Goal: Use online tool/utility: Use online tool/utility

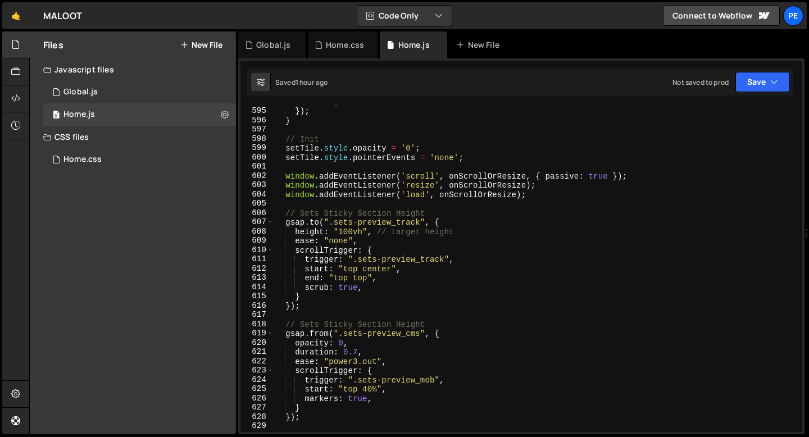
scroll to position [5509, 0]
click at [352, 233] on div "ticking = false ; }) ; } // Init setTile . style . opacity = '0' ; setTile . st…" at bounding box center [536, 269] width 524 height 345
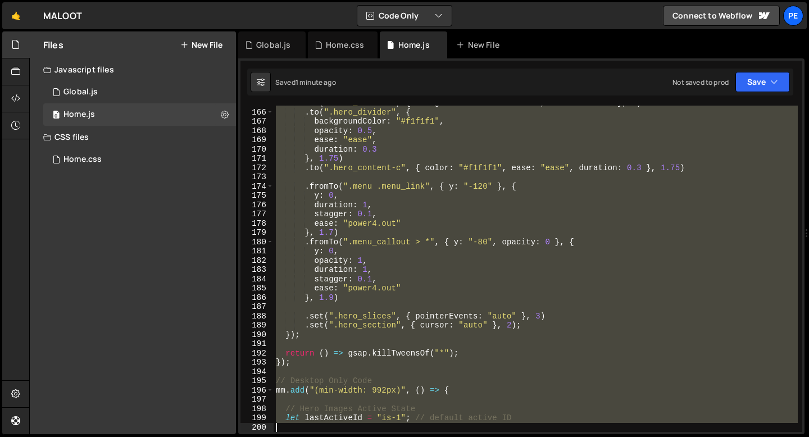
scroll to position [1630, 0]
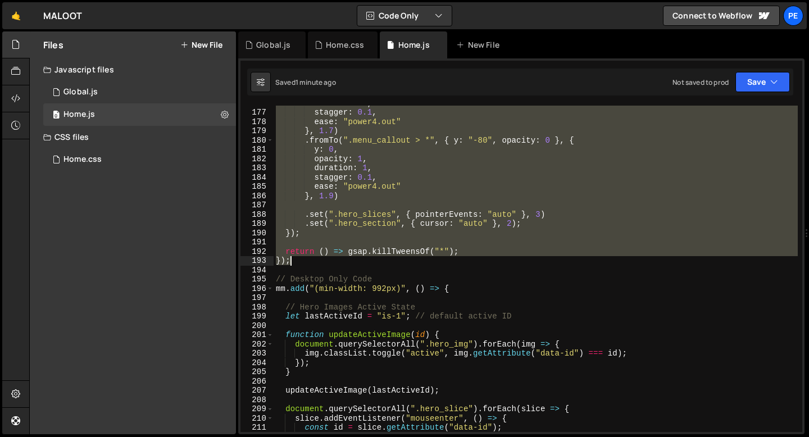
drag, startPoint x: 275, startPoint y: 178, endPoint x: 346, endPoint y: 257, distance: 106.7
click at [346, 257] on div "duration : 1 , stagger : 0.1 , ease : "power4.out" } , 1.7 ) . fromTo ( ".menu_…" at bounding box center [536, 270] width 524 height 345
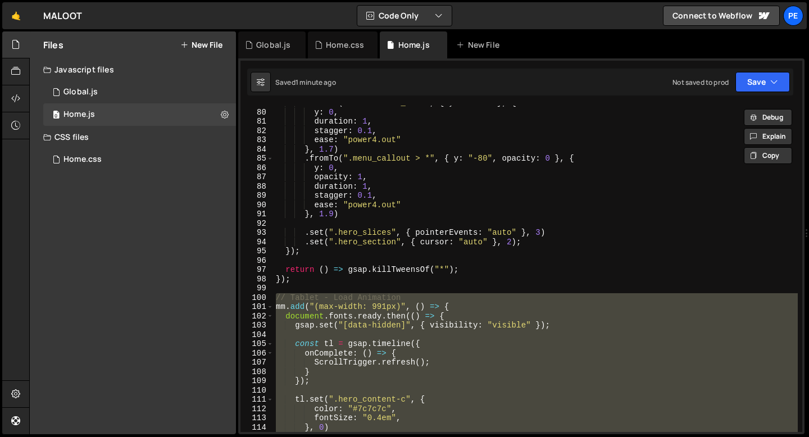
scroll to position [777, 0]
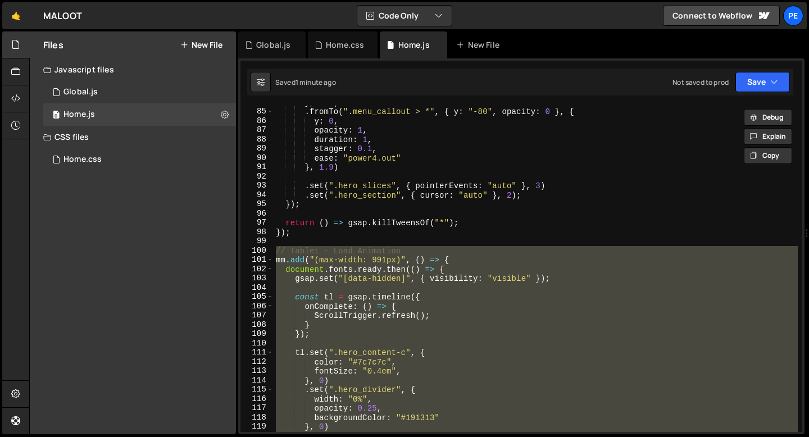
click at [350, 260] on div "} , 1.7 ) . fromTo ( ".menu_callout > *" , { y : "-80" , opacity : 0 } , { y : …" at bounding box center [536, 269] width 524 height 327
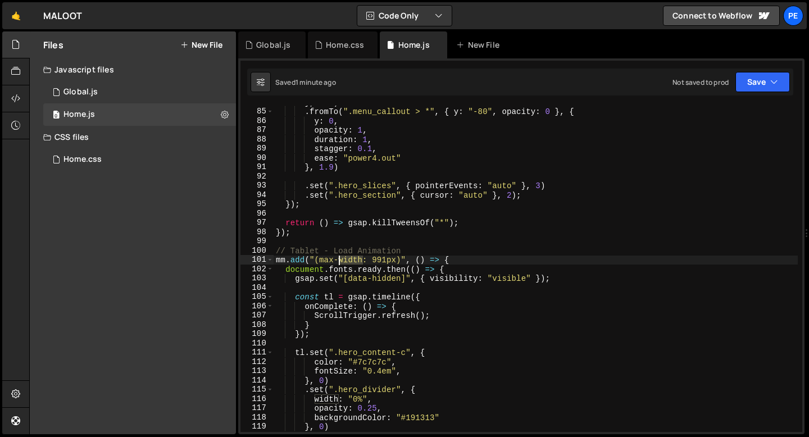
click at [350, 260] on div "} , 1.7 ) . fromTo ( ".menu_callout > *" , { y : "-80" , opacity : 0 } , { y : …" at bounding box center [536, 270] width 524 height 345
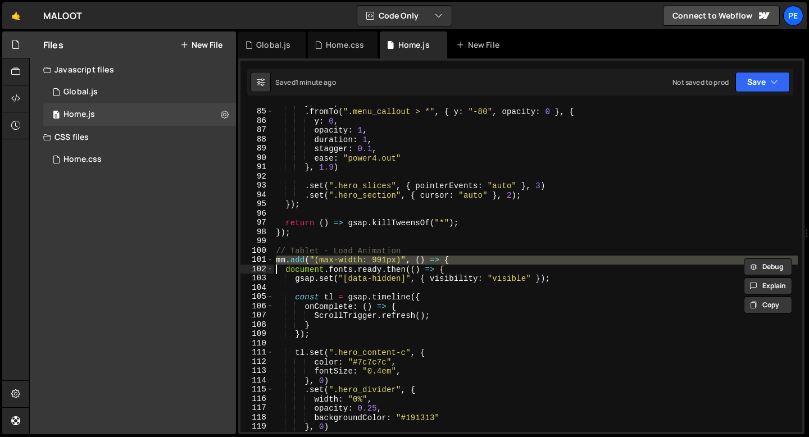
paste textarea
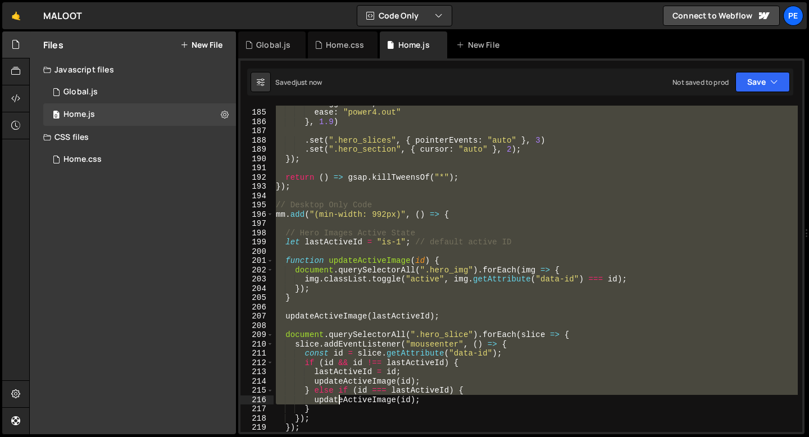
scroll to position [1704, 0]
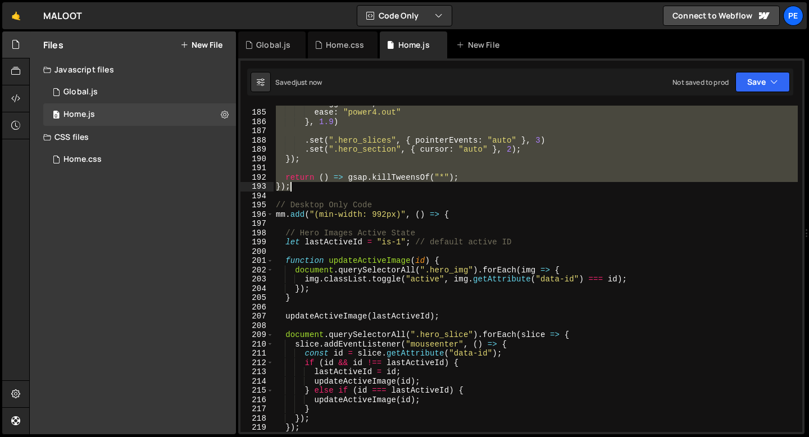
drag, startPoint x: 277, startPoint y: 250, endPoint x: 326, endPoint y: 187, distance: 80.2
click at [326, 187] on div "stagger : 0.1 , ease : "power4.out" } , 1.9 ) . set ( ".hero_slices" , { pointe…" at bounding box center [536, 270] width 524 height 345
type textarea "});"
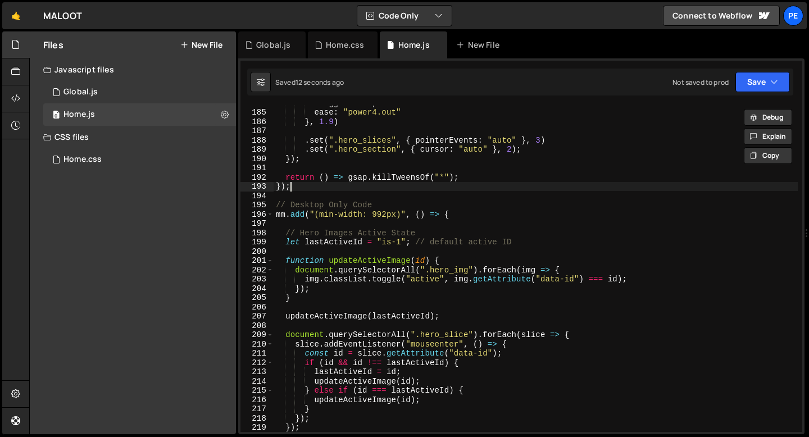
scroll to position [0, 0]
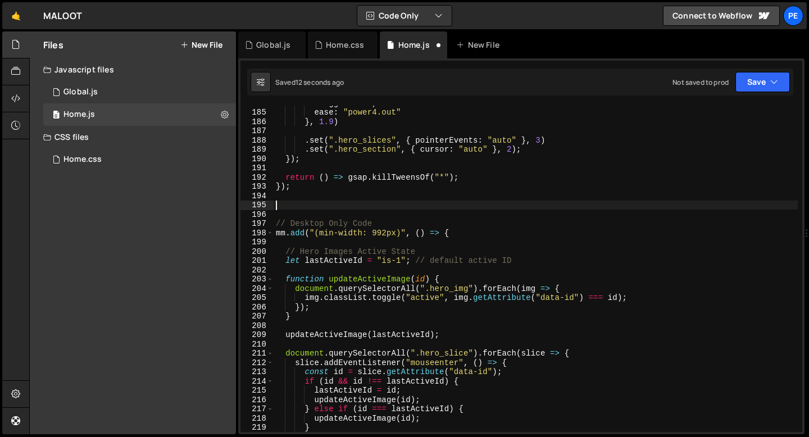
paste textarea "});"
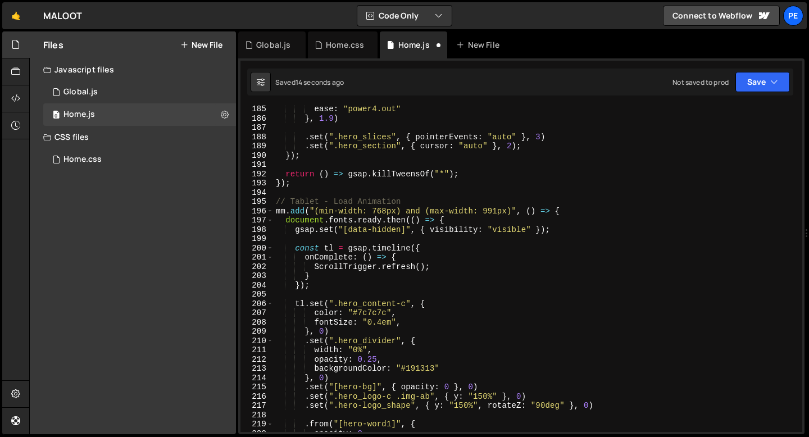
scroll to position [1643, 0]
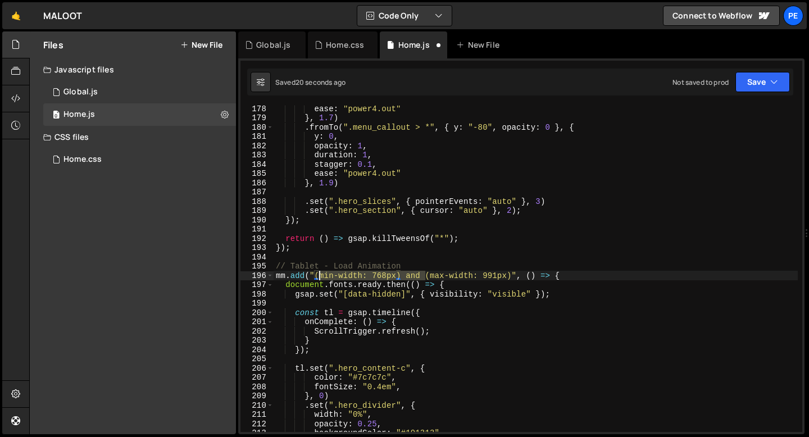
drag, startPoint x: 427, startPoint y: 275, endPoint x: 318, endPoint y: 273, distance: 109.1
click at [318, 273] on div "ease : "power4.out" } , 1.7 ) . fromTo ( ".menu_callout > *" , { y : "-80" , op…" at bounding box center [536, 276] width 524 height 345
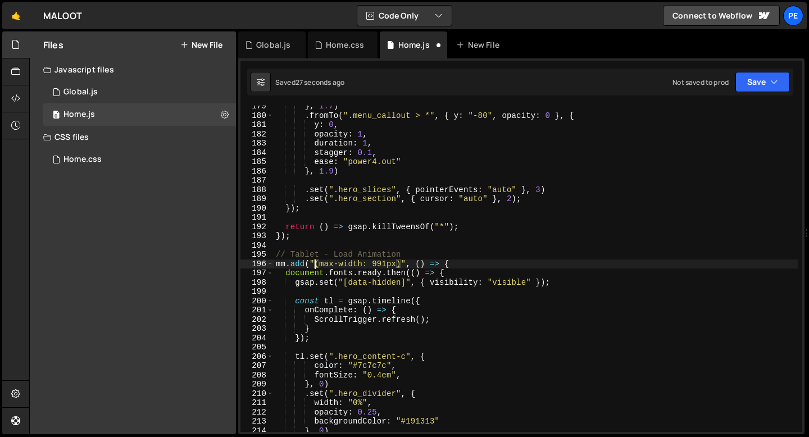
scroll to position [1655, 0]
click at [387, 263] on div "} , 1.7 ) . fromTo ( ".menu_callout > *" , { y : "-80" , opacity : 0 } , { y : …" at bounding box center [536, 273] width 524 height 345
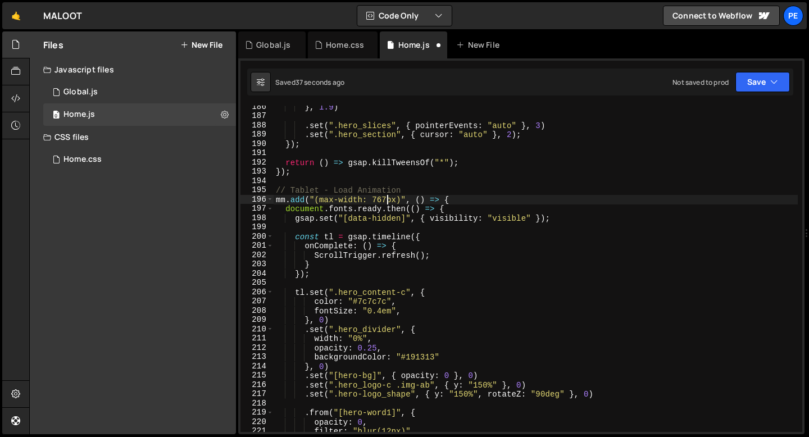
scroll to position [0, 7]
click at [349, 318] on div "} , 1.9 ) . set ( ".hero_slices" , { pointerEvents : "auto" } , 3 ) . set ( ".h…" at bounding box center [536, 274] width 524 height 345
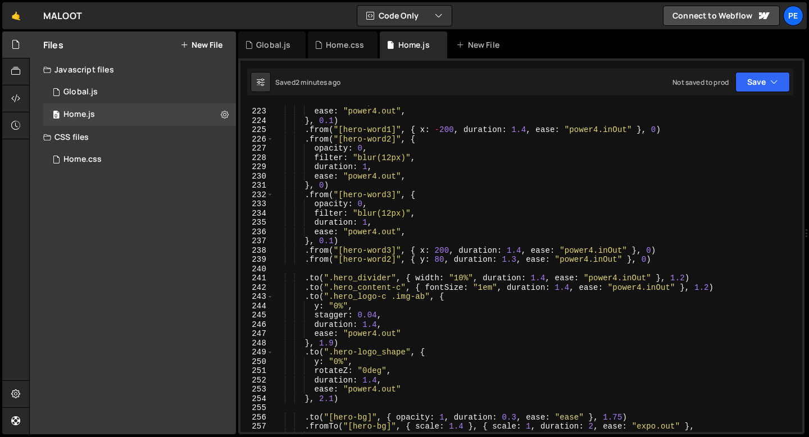
scroll to position [2057, 0]
click at [431, 280] on div "duration : 1 , ease : "power4.out" , } , 0.1 ) . from ( "[hero-word1]" , { x : …" at bounding box center [536, 270] width 524 height 345
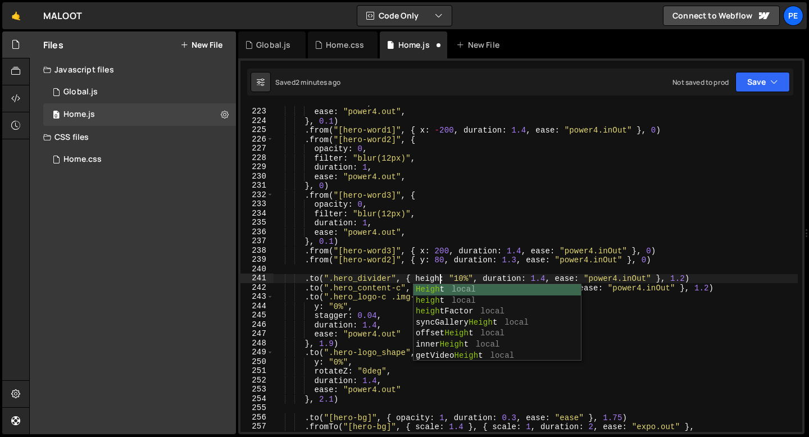
scroll to position [0, 11]
click at [473, 278] on div "duration : 1 , ease : "power4.out" , } , 0.1 ) . from ( "[hero-word1]" , { x : …" at bounding box center [536, 270] width 524 height 345
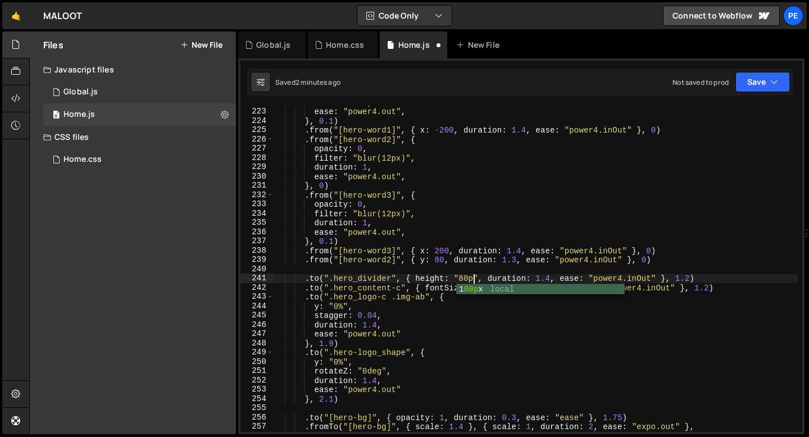
type textarea ".to(".hero_divider", { height: "80px", duration: 1.4, ease: "power4.inOut" }, 1…"
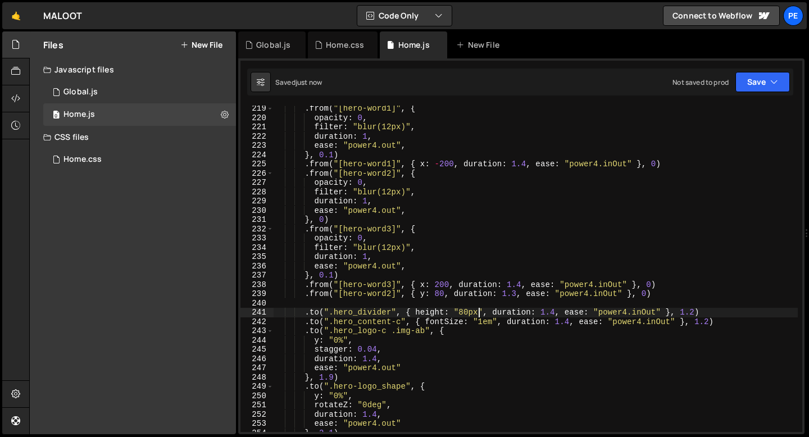
scroll to position [2024, 0]
drag, startPoint x: 392, startPoint y: 311, endPoint x: 334, endPoint y: 311, distance: 57.3
click at [335, 311] on div ". from ( "[hero-word1]" , { opacity : 0 , filter : "blur(12px)" , duration : 1 …" at bounding box center [536, 276] width 524 height 345
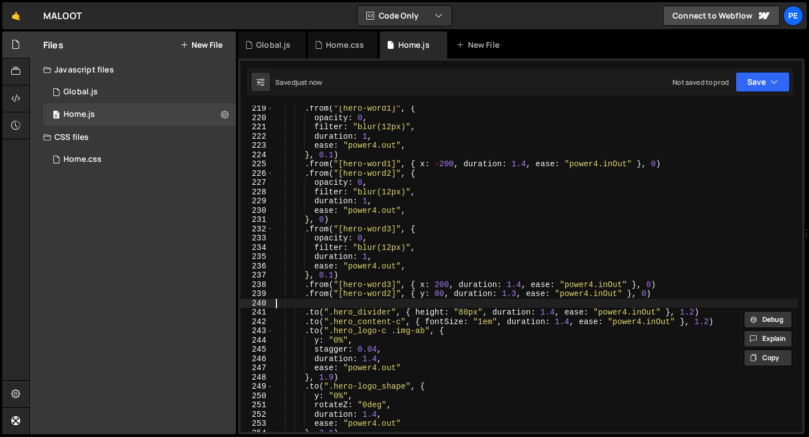
click at [360, 306] on div ". from ( "[hero-word1]" , { opacity : 0 , filter : "blur(12px)" , duration : 1 …" at bounding box center [536, 276] width 524 height 345
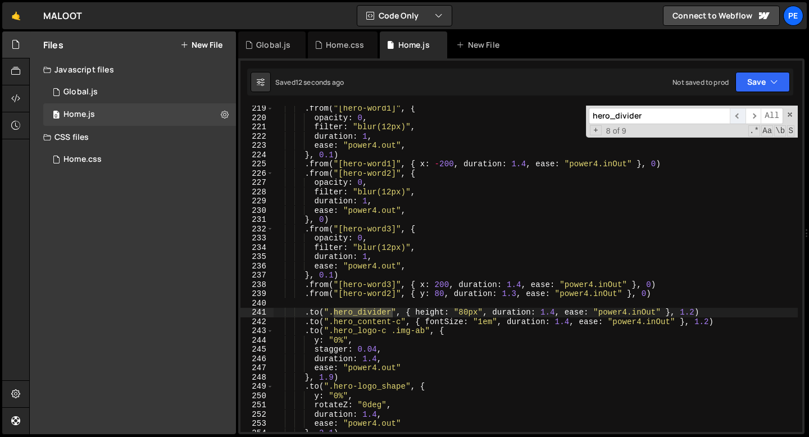
type input "hero_divider"
click at [739, 115] on span "​" at bounding box center [738, 116] width 16 height 16
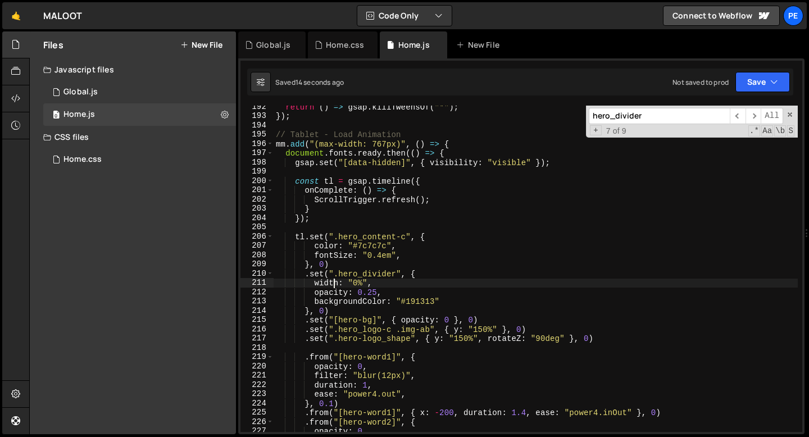
click at [334, 282] on div "return ( ) => gsap . killTweensOf ( "*" ) ; }) ; // Tablet - Load Animation mm …" at bounding box center [536, 274] width 524 height 345
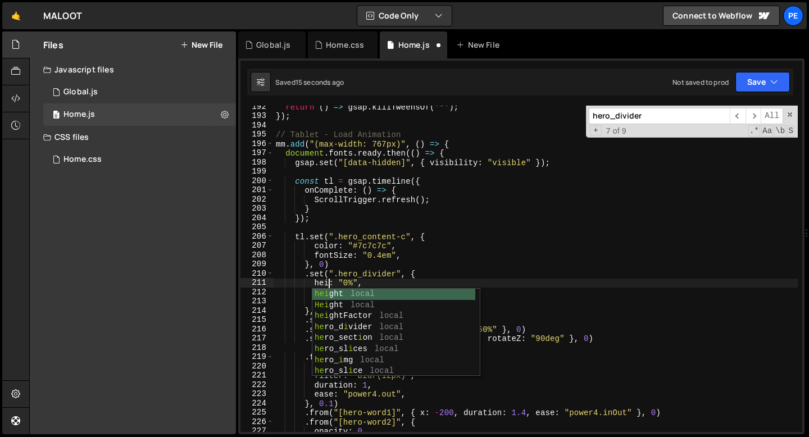
scroll to position [0, 4]
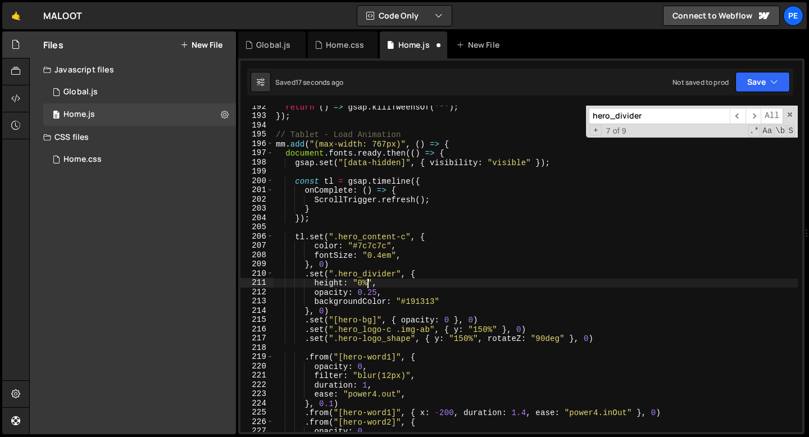
click at [368, 283] on div "return ( ) => gsap . killTweensOf ( "*" ) ; }) ; // Tablet - Load Animation mm …" at bounding box center [536, 274] width 524 height 345
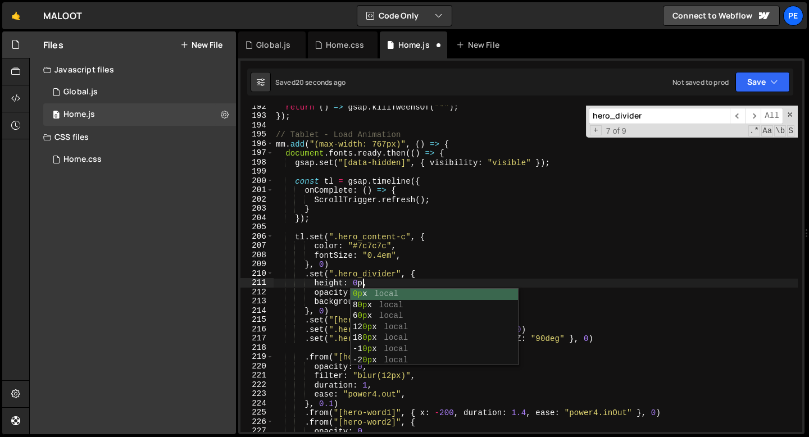
scroll to position [0, 6]
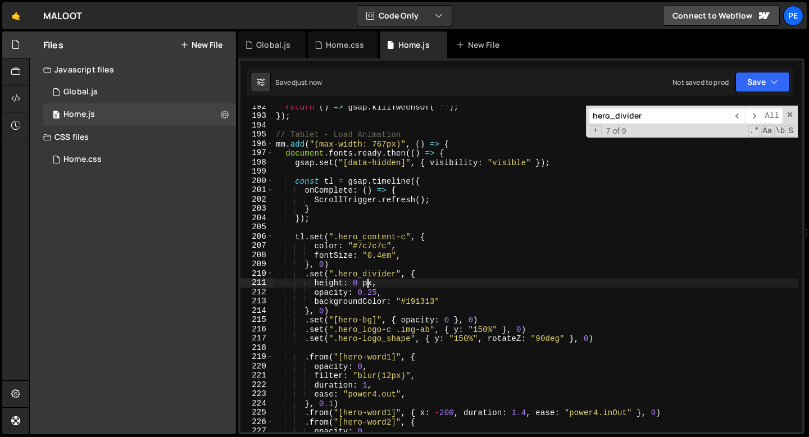
click at [362, 283] on div "return ( ) => gsap . killTweensOf ( "*" ) ; }) ; // Tablet - Load Animation mm …" at bounding box center [536, 274] width 524 height 345
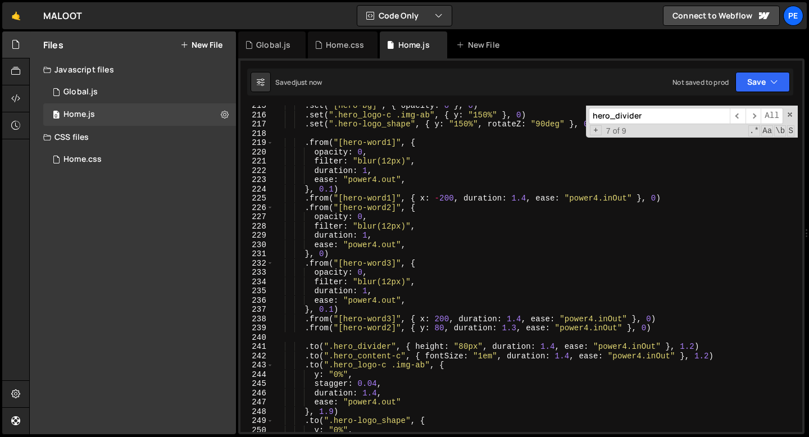
scroll to position [1989, 0]
click at [755, 114] on span "​" at bounding box center [754, 116] width 16 height 16
click at [483, 348] on div ". set ( "[hero-bg]" , { opacity : 0 } , 0 ) . set ( ".hero_logo-c .img-ab" , { …" at bounding box center [536, 273] width 524 height 345
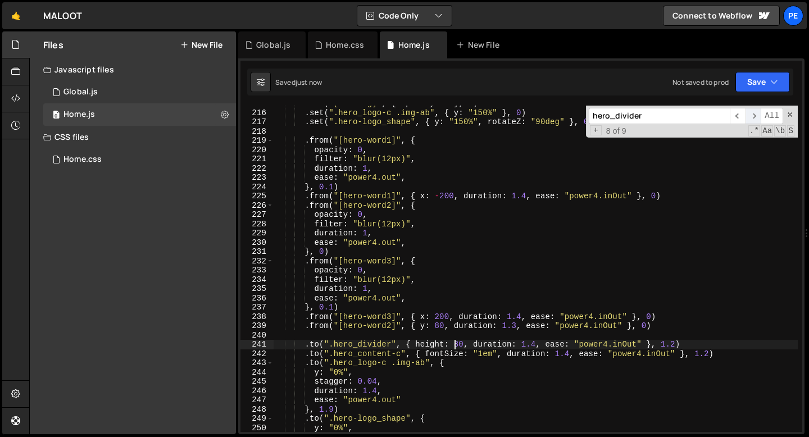
click at [758, 117] on span "​" at bounding box center [754, 116] width 16 height 16
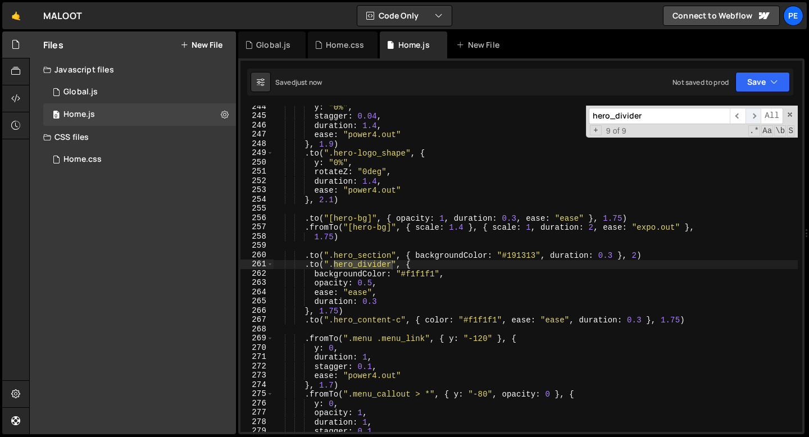
scroll to position [2257, 0]
type textarea "opacity: 0.5,"
click at [379, 283] on div "y : "0%" , stagger : 0.04 , duration : 1.4 , ease : "power4.out" } , 1.9 ) . to…" at bounding box center [536, 274] width 524 height 345
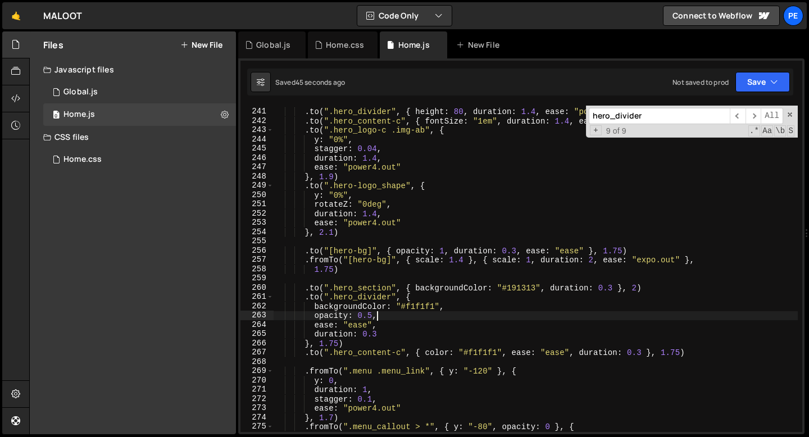
scroll to position [2224, 0]
click at [383, 278] on div ". to ( ".hero_divider" , { height : 80 , duration : 1.4 , ease : "power4.inOut"…" at bounding box center [536, 270] width 524 height 345
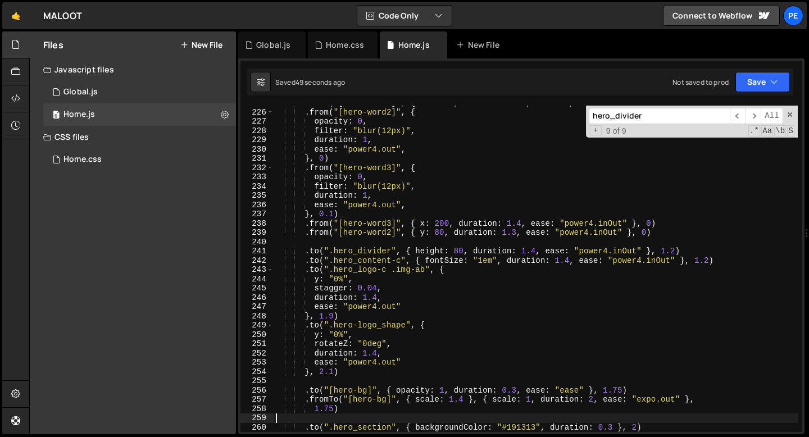
scroll to position [2084, 0]
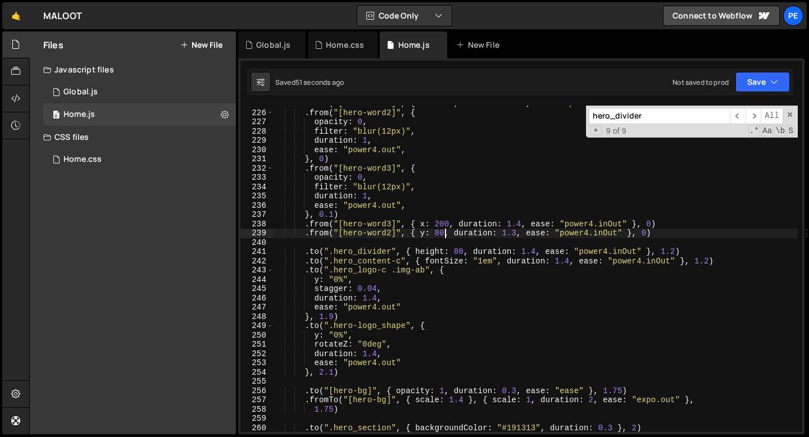
click at [443, 234] on div ". from ( "[hero-word1]" , { x : - 200 , duration : 1.4 , ease : "power4.inOut" …" at bounding box center [536, 271] width 524 height 345
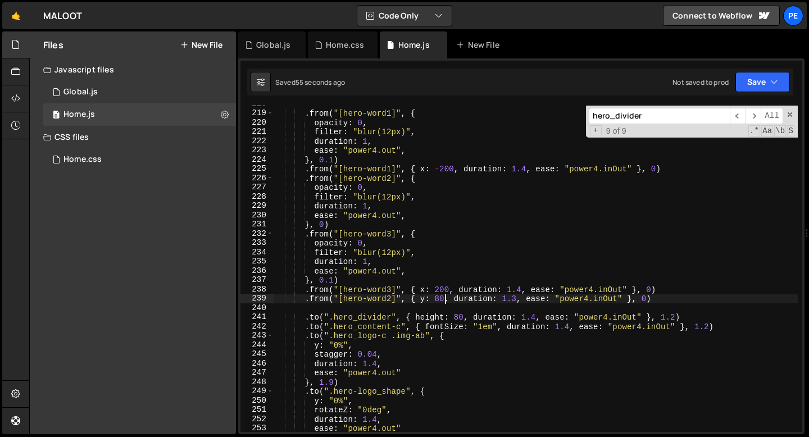
scroll to position [2015, 0]
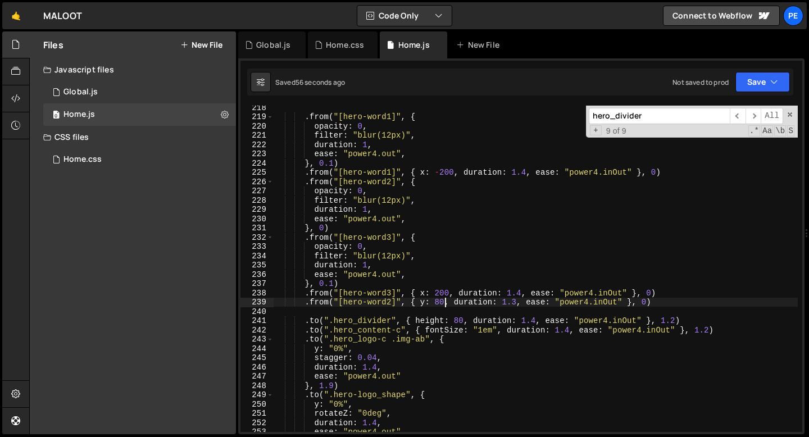
click at [381, 265] on div ". from ( "[hero-word1]" , { opacity : 0 , filter : "blur(12px)" , duration : 1 …" at bounding box center [536, 275] width 524 height 345
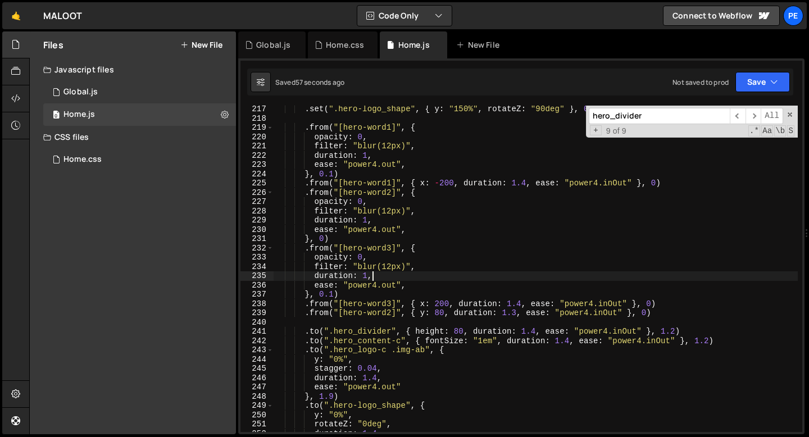
scroll to position [2017, 0]
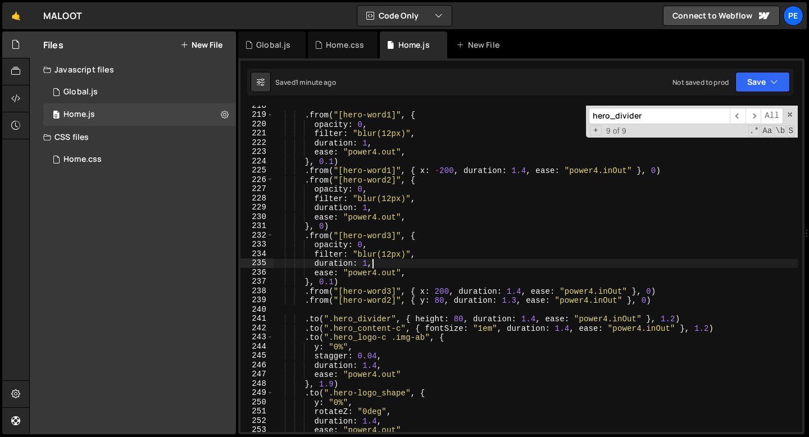
click at [390, 291] on div ". from ( "[hero-word1]" , { opacity : 0 , filter : "blur(12px)" , duration : 1 …" at bounding box center [536, 273] width 524 height 345
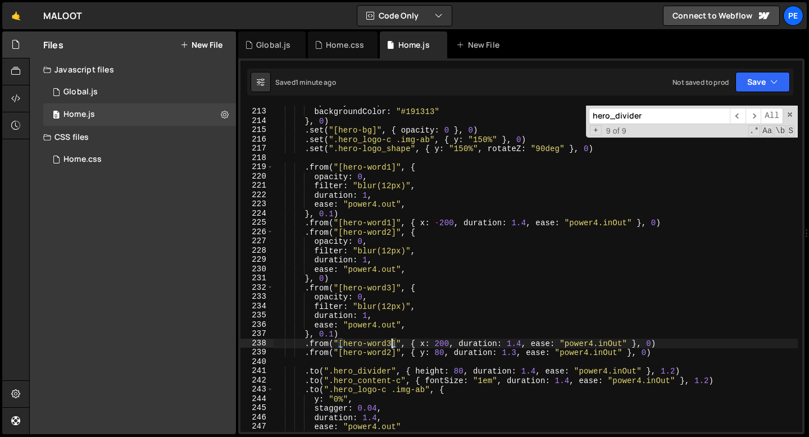
scroll to position [2007, 0]
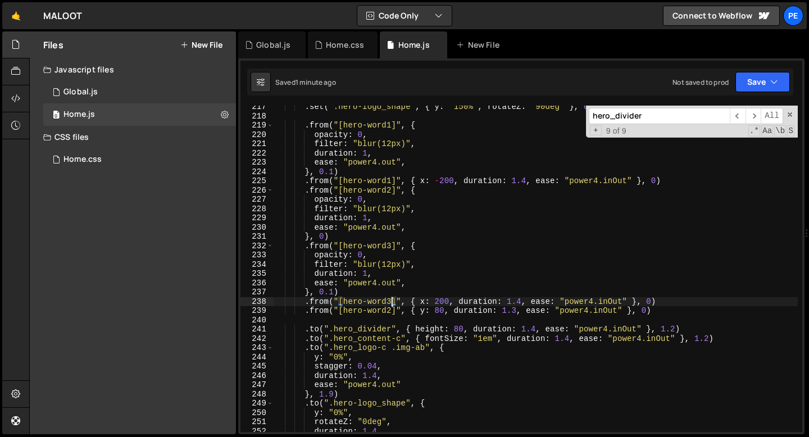
click at [304, 302] on div ". set ( ".hero-logo_shape" , { y : "150%" , rotateZ : "90deg" } , 0 ) . from ( …" at bounding box center [536, 274] width 524 height 345
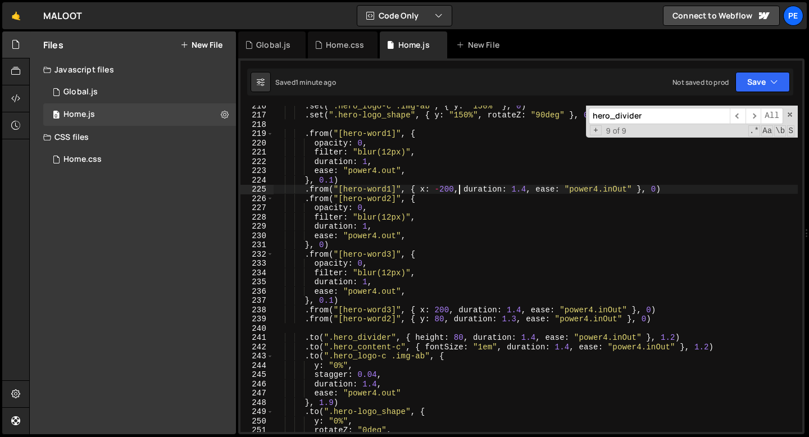
click at [459, 190] on div ". set ( ".hero_logo-c .img-ab" , { y : "150%" } , 0 ) . set ( ".hero-logo_shape…" at bounding box center [536, 273] width 524 height 345
click at [441, 190] on div ". set ( ".hero_logo-c .img-ab" , { y : "150%" } , 0 ) . set ( ".hero-logo_shape…" at bounding box center [536, 273] width 524 height 345
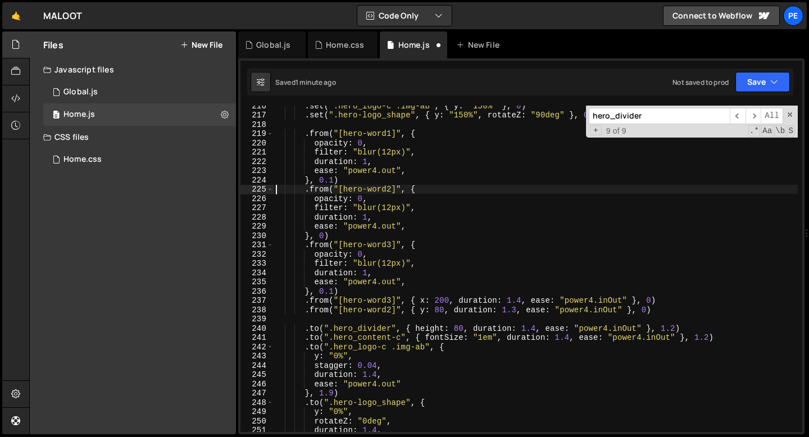
click at [431, 300] on div ". set ( ".hero_logo-c .img-ab" , { y : "150%" } , 0 ) . set ( ".hero-logo_shape…" at bounding box center [536, 273] width 524 height 345
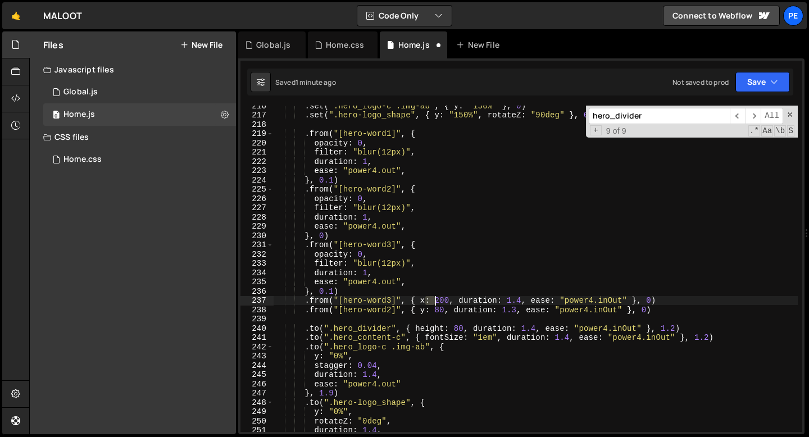
click at [431, 300] on div ". set ( ".hero_logo-c .img-ab" , { y : "150%" } , 0 ) . set ( ".hero-logo_shape…" at bounding box center [536, 273] width 524 height 345
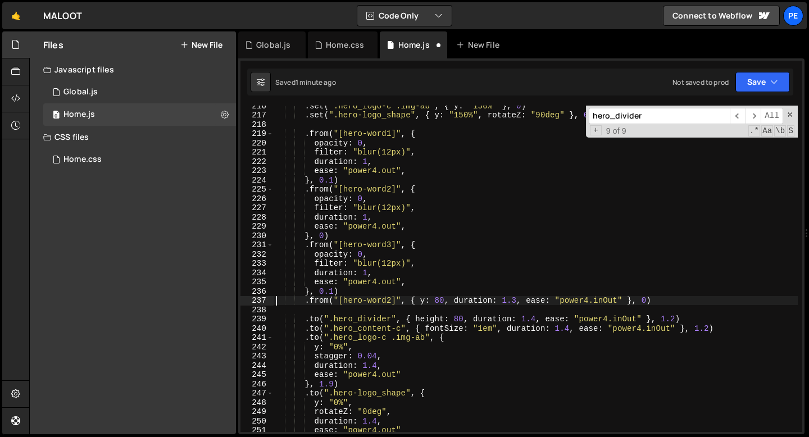
click at [401, 304] on div ". set ( ".hero_logo-c .img-ab" , { y : "150%" } , 0 ) . set ( ".hero-logo_shape…" at bounding box center [536, 273] width 524 height 345
type textarea ".from("[hero-word2]", { y: 80, duration: 1.3, ease: "power4.inOut" }, 0)"
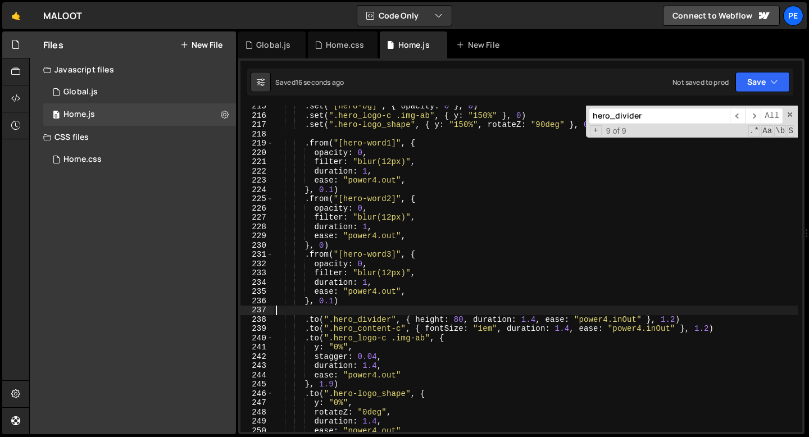
scroll to position [1985, 0]
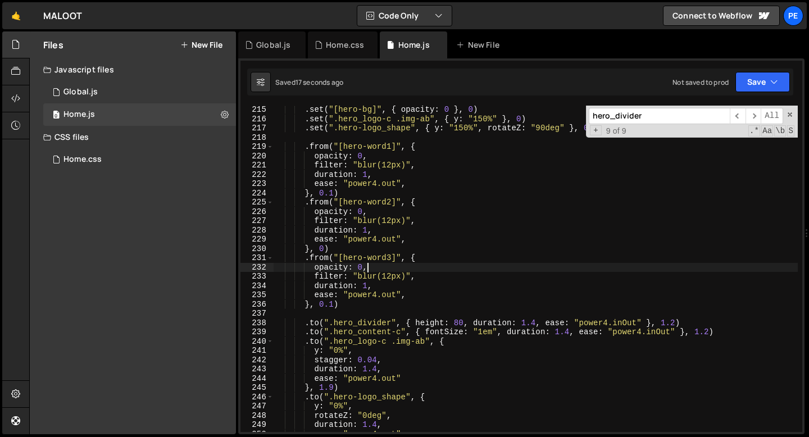
click at [371, 270] on div ". set ( "[hero-bg]" , { opacity : 0 } , 0 ) . set ( ".hero_logo-c .img-ab" , { …" at bounding box center [536, 277] width 524 height 345
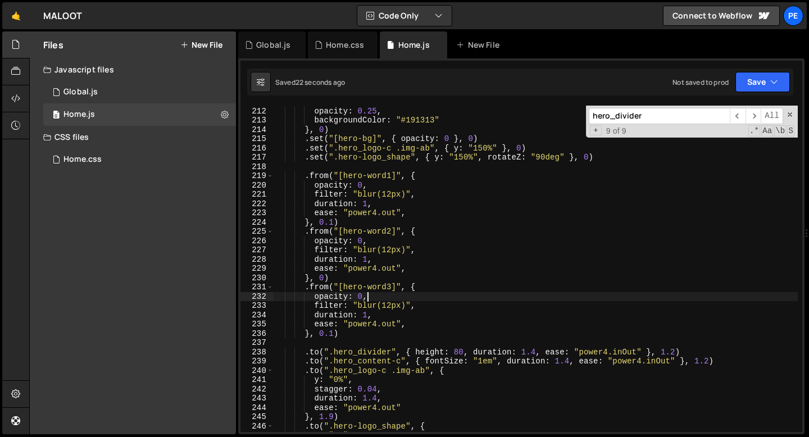
scroll to position [1956, 0]
click at [372, 189] on div "height : 0 , opacity : 0.25 , backgroundColor : "#191313" } , 0 ) . set ( "[her…" at bounding box center [536, 270] width 524 height 345
click at [334, 220] on div "height : 0 , opacity : 0.25 , backgroundColor : "#191313" } , 0 ) . set ( "[her…" at bounding box center [536, 270] width 524 height 345
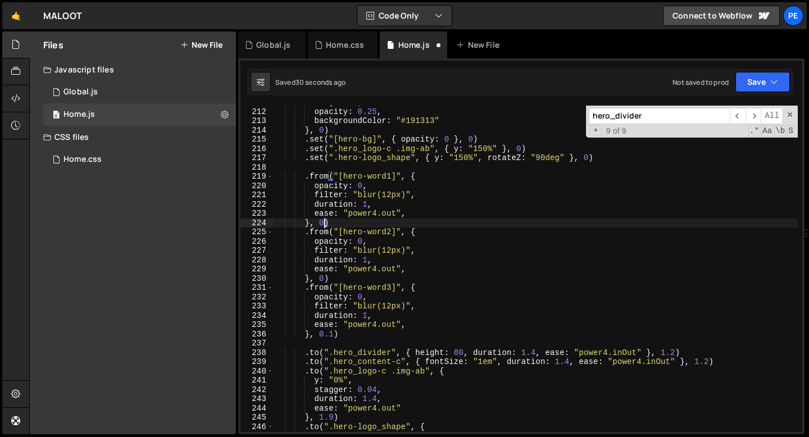
click at [377, 189] on div "height : 0 , opacity : 0.25 , backgroundColor : "#191313" } , 0 ) . set ( "[her…" at bounding box center [536, 270] width 524 height 345
type textarea "opacity: 0,"
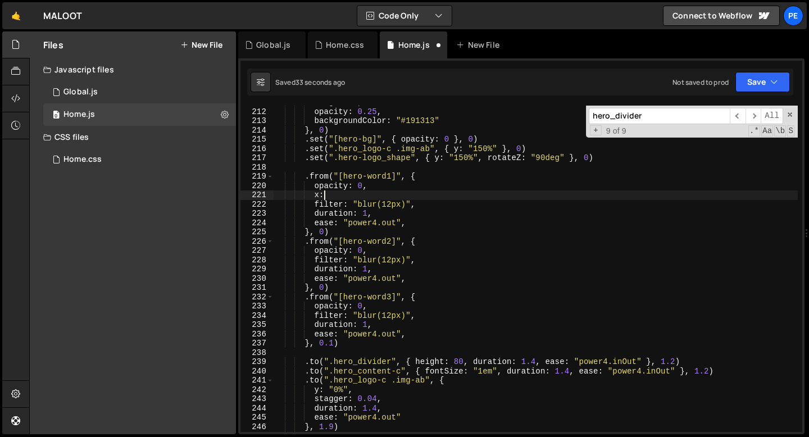
type textarea "x"
click at [369, 252] on div "height : 0 , opacity : 0.25 , backgroundColor : "#191313" } , 0 ) . set ( "[her…" at bounding box center [536, 270] width 524 height 345
type textarea "opacity: 0,"
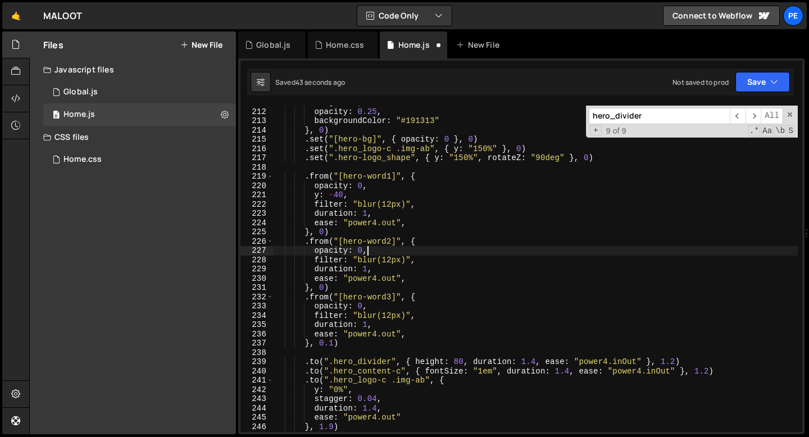
click at [372, 306] on div "height : 0 , opacity : 0.25 , backgroundColor : "#191313" } , 0 ) . set ( "[her…" at bounding box center [536, 270] width 524 height 345
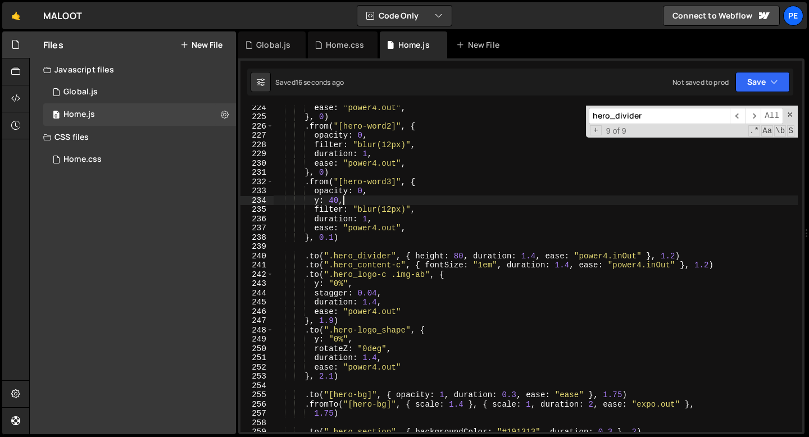
scroll to position [2074, 0]
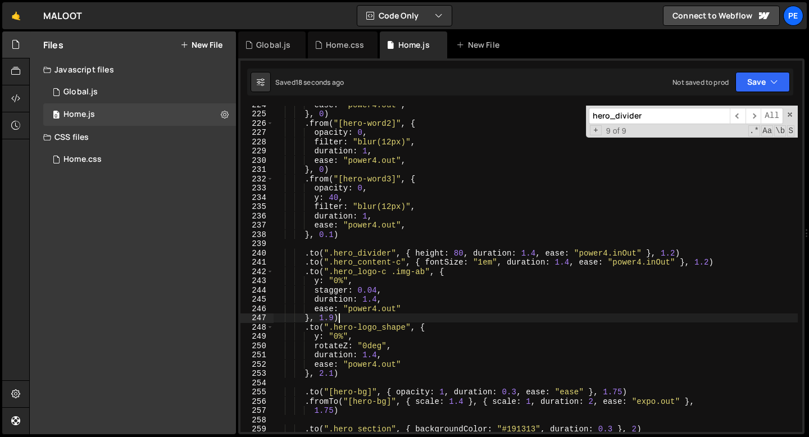
click at [383, 323] on div "ease : "power4.out" , } , 0 ) . from ( "[hero-word2]" , { opacity : 0 , filter …" at bounding box center [536, 272] width 524 height 345
click at [379, 282] on div "ease : "power4.out" , } , 0 ) . from ( "[hero-word2]" , { opacity : 0 , filter …" at bounding box center [536, 272] width 524 height 345
type textarea "y: "0%","
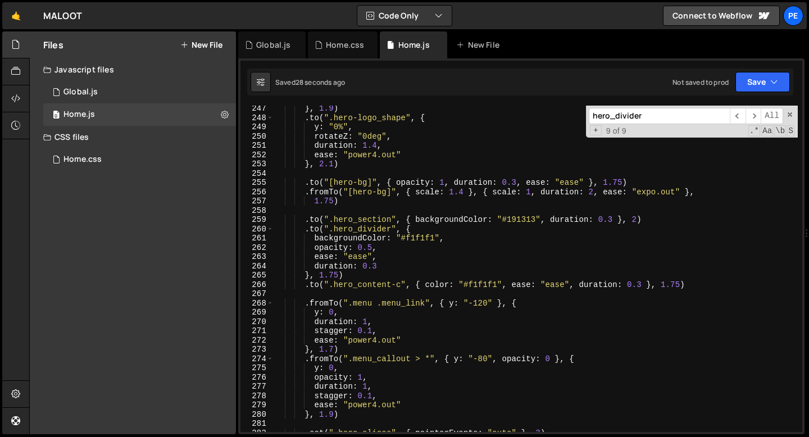
scroll to position [2305, 0]
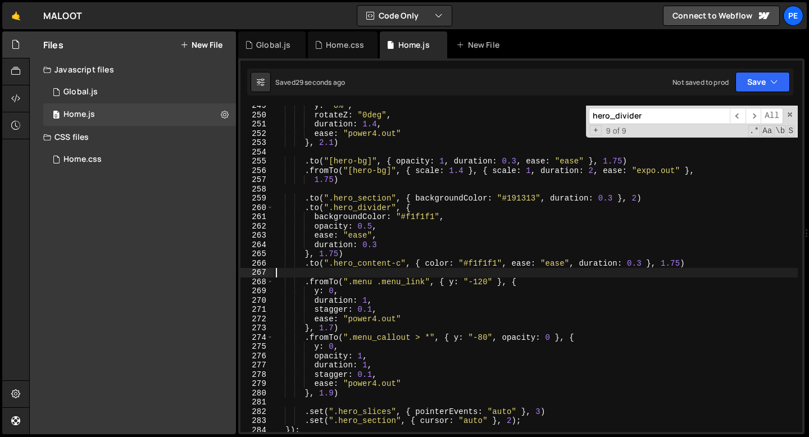
click at [341, 274] on div "y : "0%" , rotateZ : "0deg" , duration : 1.4 , ease : "power4.out" } , 2.1 ) . …" at bounding box center [536, 273] width 524 height 345
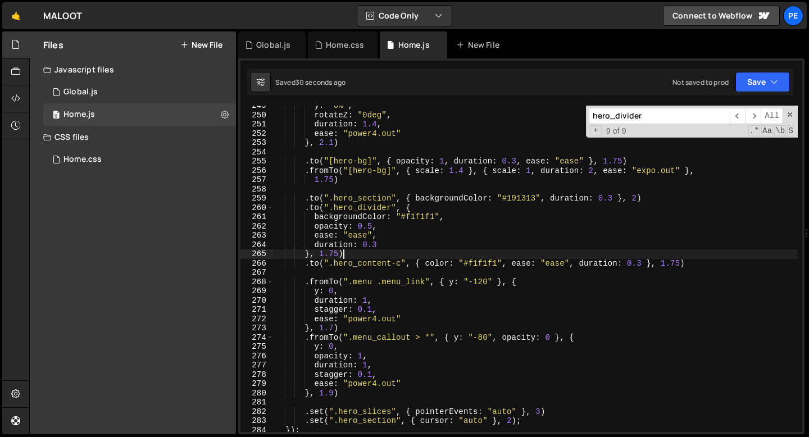
click at [352, 253] on div "y : "0%" , rotateZ : "0deg" , duration : 1.4 , ease : "power4.out" } , 2.1 ) . …" at bounding box center [536, 273] width 524 height 345
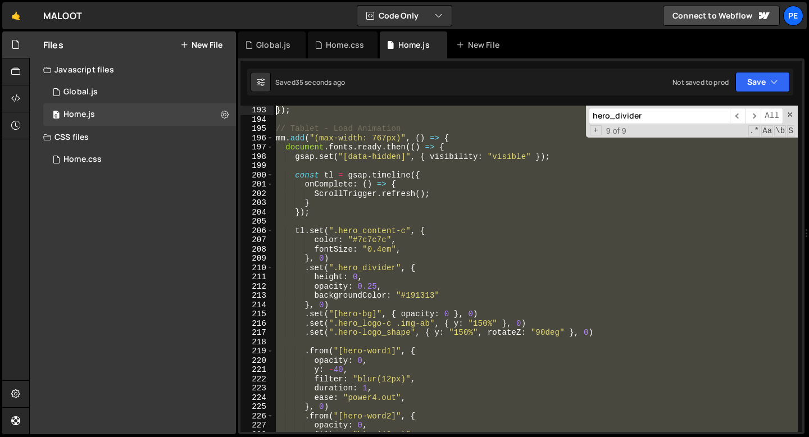
scroll to position [1725, 0]
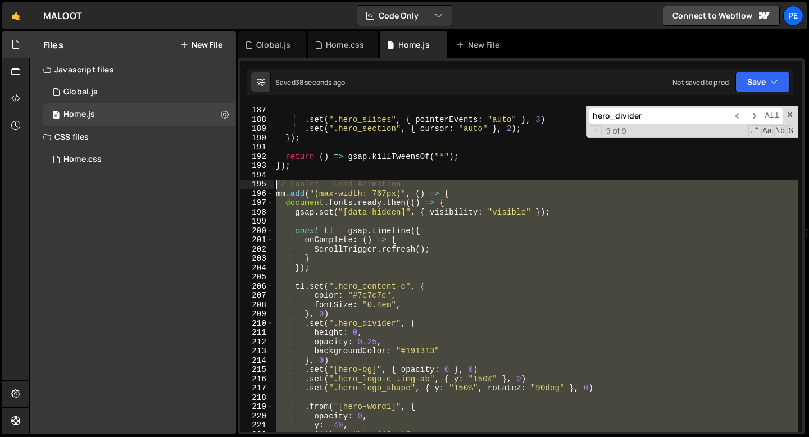
drag, startPoint x: 291, startPoint y: 357, endPoint x: 267, endPoint y: 188, distance: 170.3
click at [267, 188] on div "}, 1.75) 187 188 189 190 191 192 193 194 195 196 197 198 199 200 201 202 203 20…" at bounding box center [522, 269] width 562 height 327
click at [304, 187] on div ". set ( ".hero_slices" , { pointerEvents : "auto" } , 3 ) . set ( ".hero_sectio…" at bounding box center [536, 269] width 524 height 327
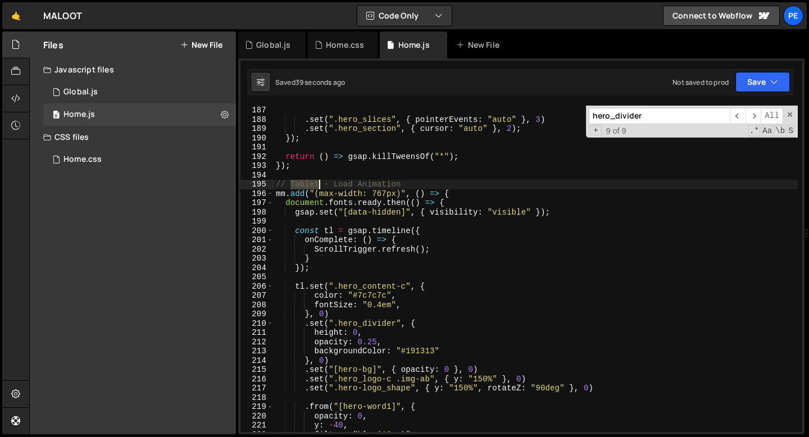
click at [304, 187] on div ". set ( ".hero_slices" , { pointerEvents : "auto" } , 3 ) . set ( ".hero_sectio…" at bounding box center [536, 278] width 524 height 345
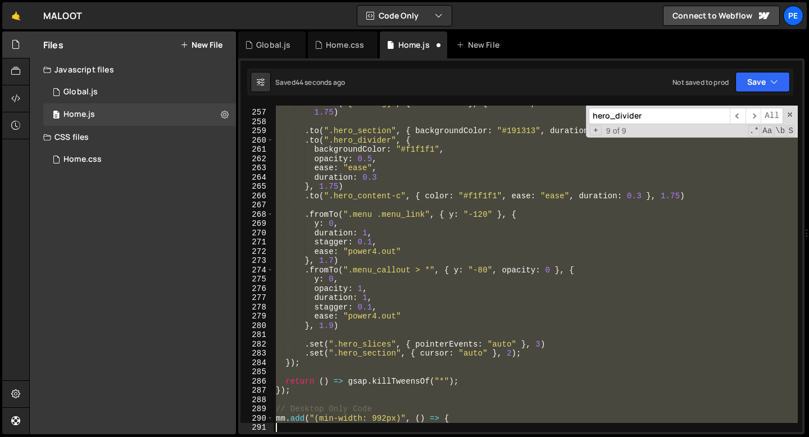
scroll to position [2446, 0]
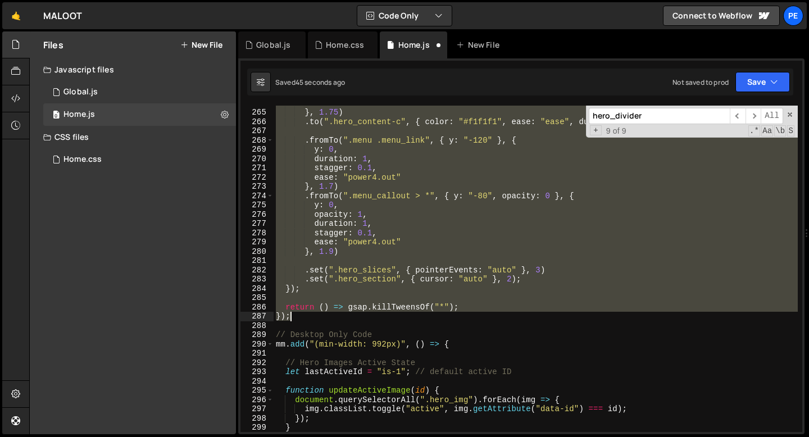
drag, startPoint x: 276, startPoint y: 185, endPoint x: 346, endPoint y: 318, distance: 149.9
click at [346, 318] on div "duration : 0.3 } , 1.75 ) . to ( ".hero_content-c" , { color : "#f1f1f1" , ease…" at bounding box center [536, 270] width 524 height 345
type textarea "return () => gsap.killTweensOf("*"); });"
paste textarea
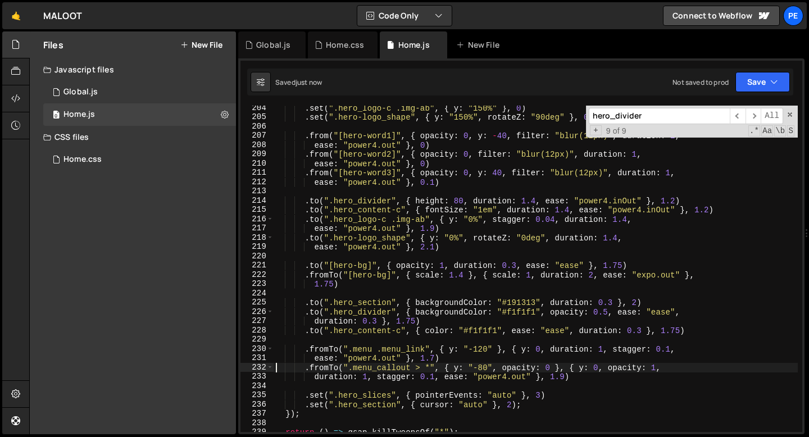
scroll to position [1878, 0]
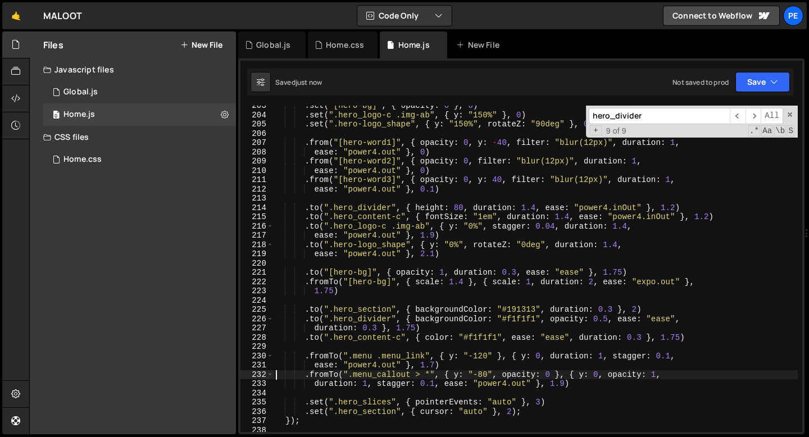
click at [436, 330] on div ". set ( "[hero-bg]" , { opacity : 0 } , 0 ) . set ( ".hero_logo-c .img-ab" , { …" at bounding box center [536, 273] width 524 height 345
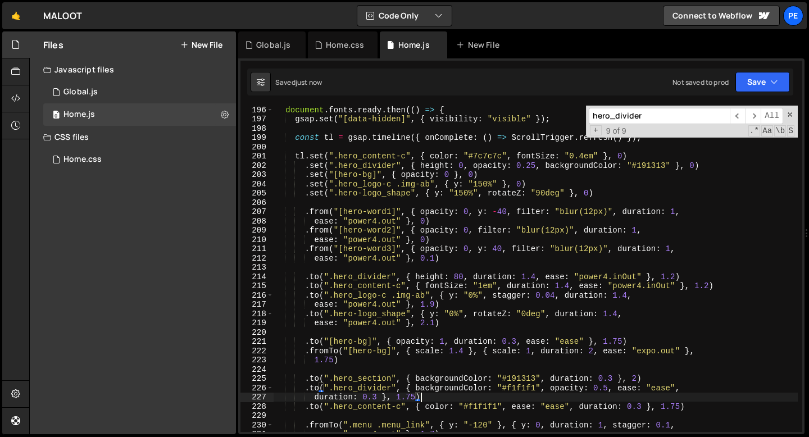
scroll to position [1755, 0]
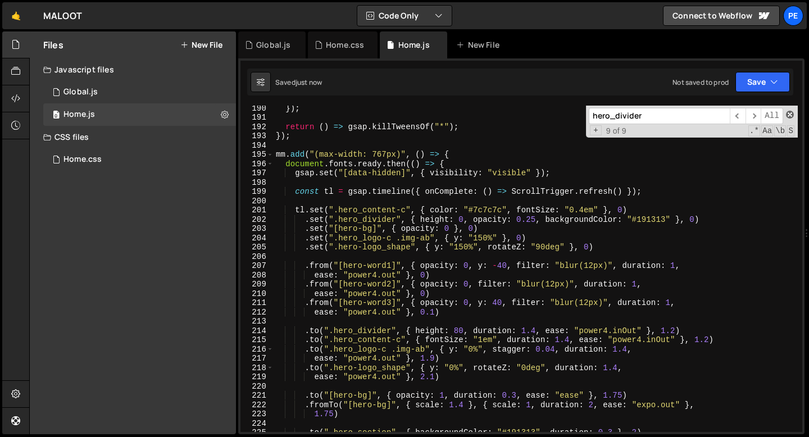
click at [793, 113] on span at bounding box center [790, 115] width 8 height 8
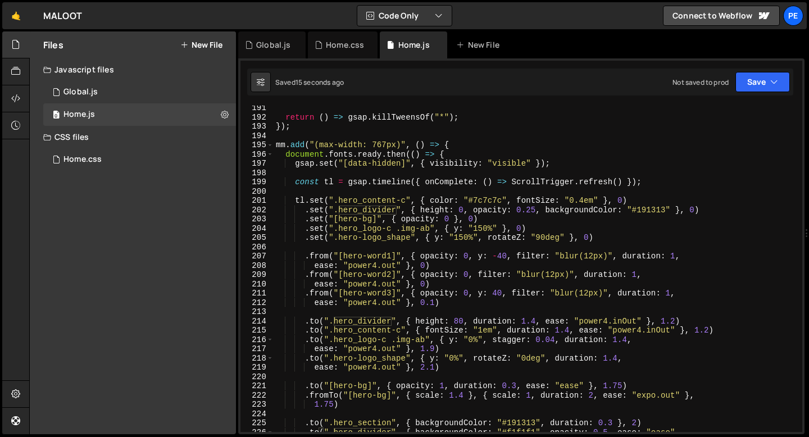
scroll to position [1766, 0]
click at [676, 316] on div "return ( ) => gsap . killTweensOf ( "*" ) ; }) ; mm . add ( "(max-width: 767px)…" at bounding box center [536, 274] width 524 height 345
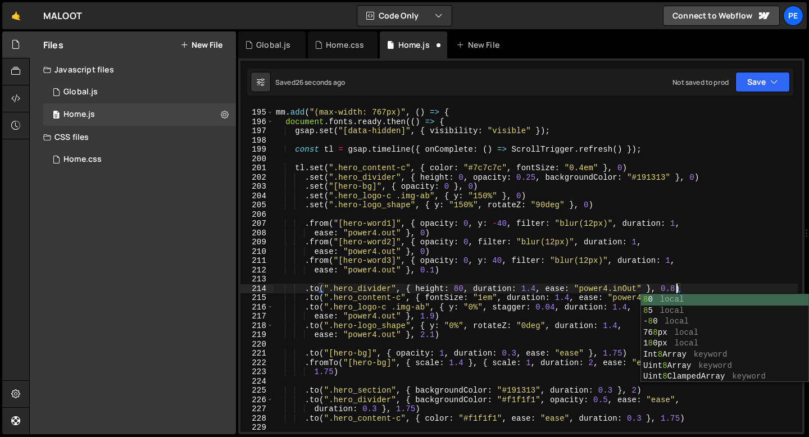
scroll to position [0, 28]
click at [696, 288] on div "mm . add ( "(max-width: 767px)" , ( ) => { document . fonts . ready . then (( )…" at bounding box center [536, 270] width 524 height 345
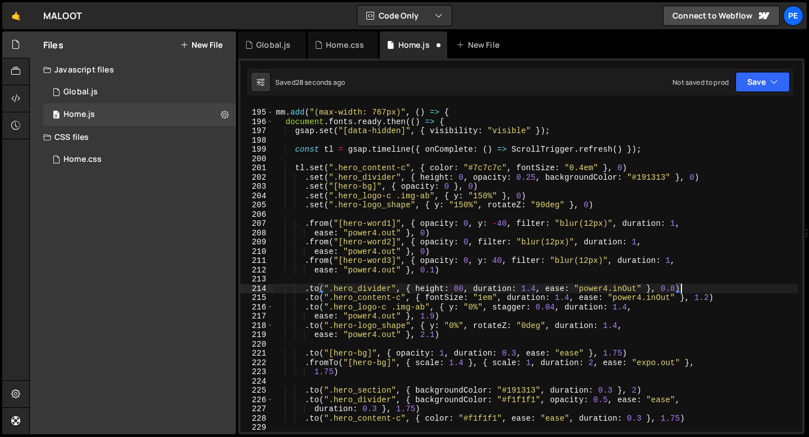
click at [712, 299] on div "mm . add ( "(max-width: 767px)" , ( ) => { document . fonts . ready . then (( )…" at bounding box center [536, 270] width 524 height 345
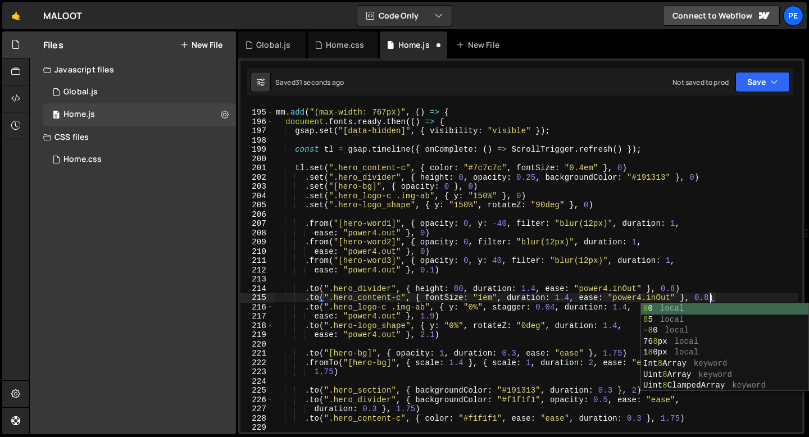
click at [628, 308] on div "mm . add ( "(max-width: 767px)" , ( ) => { document . fonts . ready . then (( )…" at bounding box center [536, 270] width 524 height 345
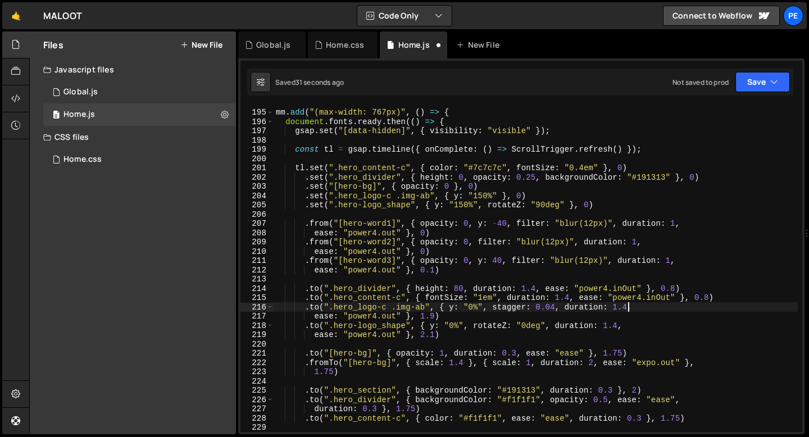
scroll to position [0, 24]
click at [432, 315] on div "mm . add ( "(max-width: 767px)" , ( ) => { document . fonts . ready . then (( )…" at bounding box center [536, 270] width 524 height 345
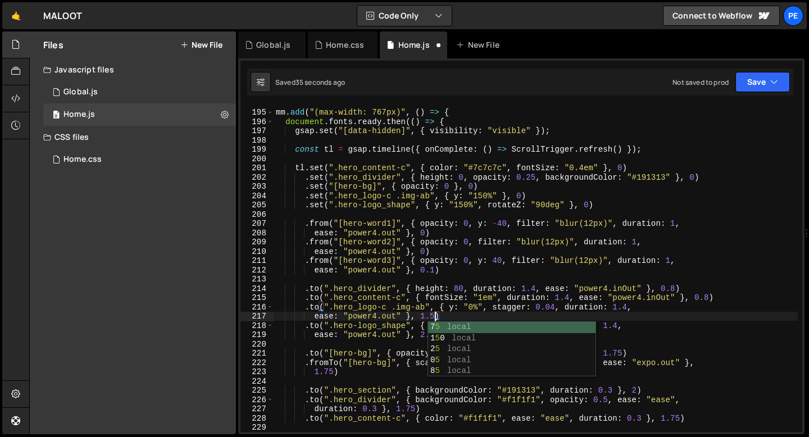
click at [405, 336] on div "mm . add ( "(max-width: 767px)" , ( ) => { document . fonts . ready . then (( )…" at bounding box center [536, 270] width 524 height 345
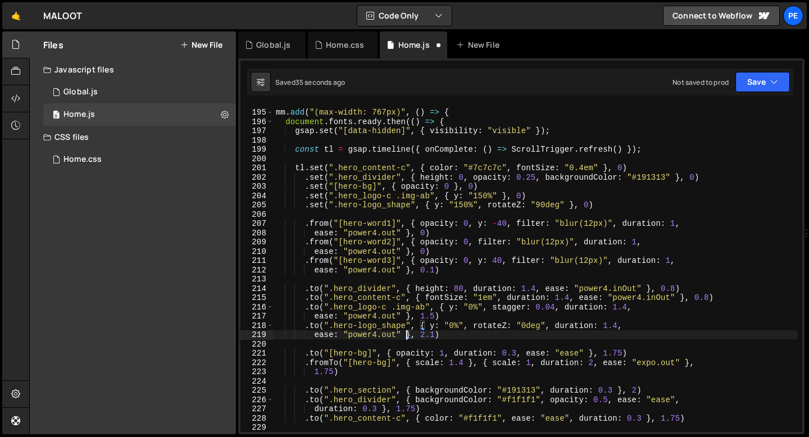
click at [434, 336] on div "mm . add ( "(max-width: 767px)" , ( ) => { document . fonts . ready . then (( )…" at bounding box center [536, 270] width 524 height 345
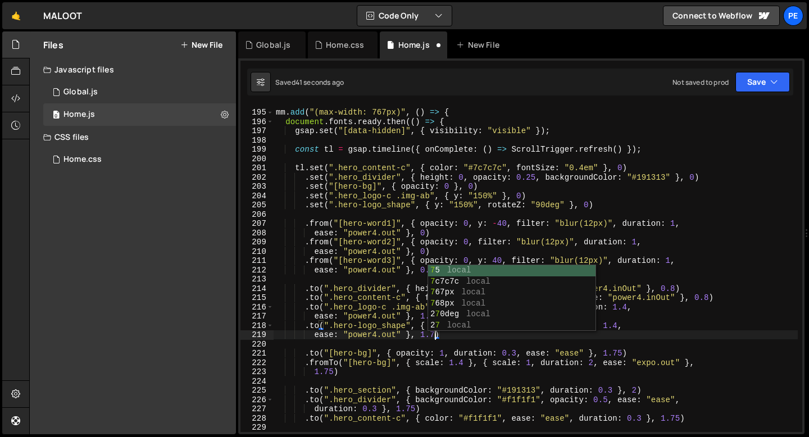
click at [622, 356] on div "mm . add ( "(max-width: 767px)" , ( ) => { document . fonts . ready . then (( )…" at bounding box center [536, 270] width 524 height 345
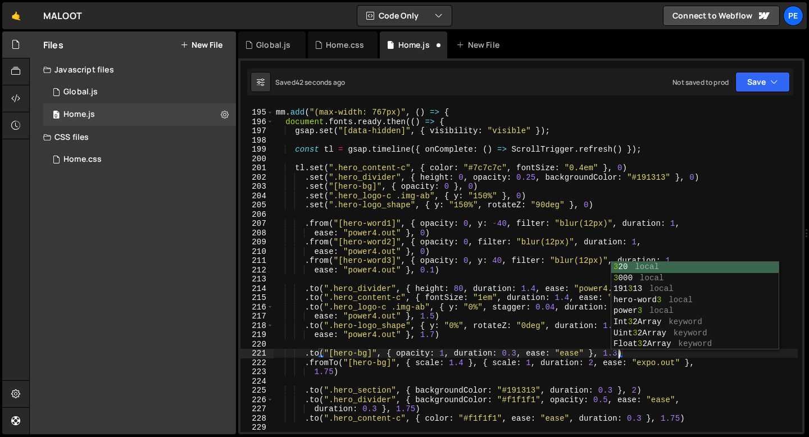
scroll to position [0, 24]
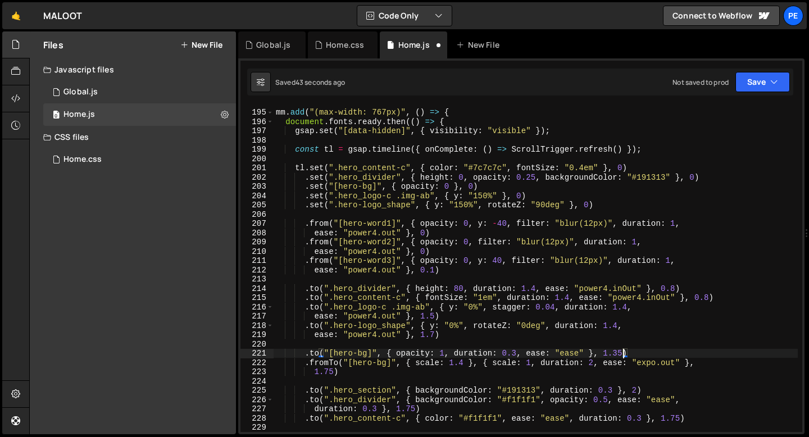
click at [332, 374] on div "mm . add ( "(max-width: 767px)" , ( ) => { document . fonts . ready . then (( )…" at bounding box center [536, 270] width 524 height 345
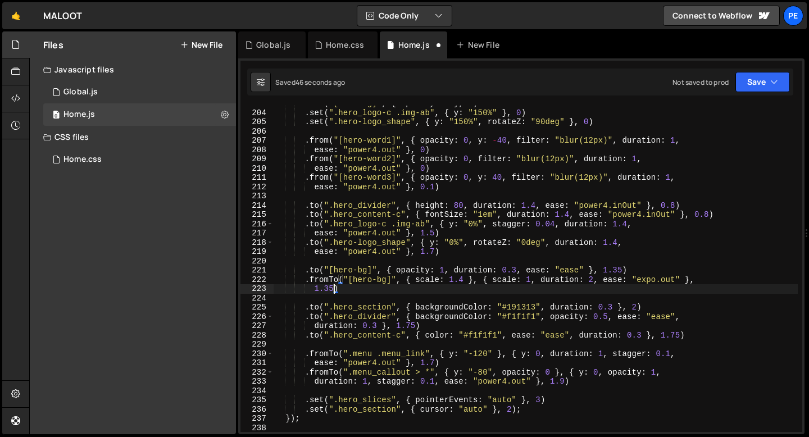
scroll to position [1886, 0]
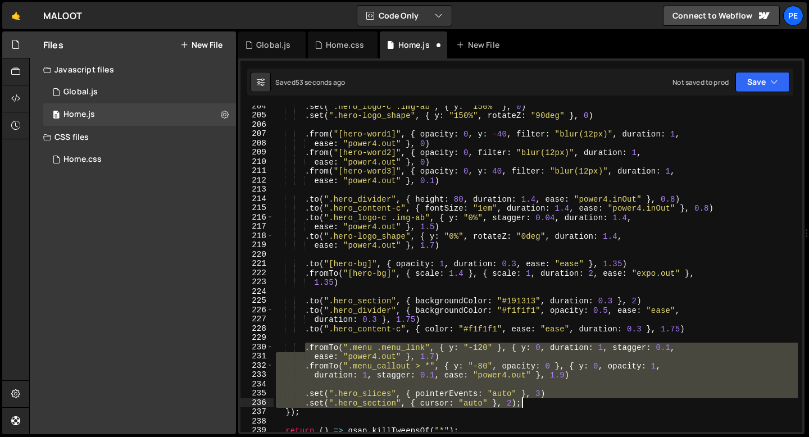
drag, startPoint x: 305, startPoint y: 347, endPoint x: 528, endPoint y: 402, distance: 229.3
click at [528, 402] on div ". set ( ".hero_logo-c .img-ab" , { y : "150%" } , 0 ) . set ( ".hero-logo_shape…" at bounding box center [536, 274] width 524 height 345
type textarea ".set(".hero_slices", { pointerEvents: "auto" }, 3) .set(".hero_section", { curs…"
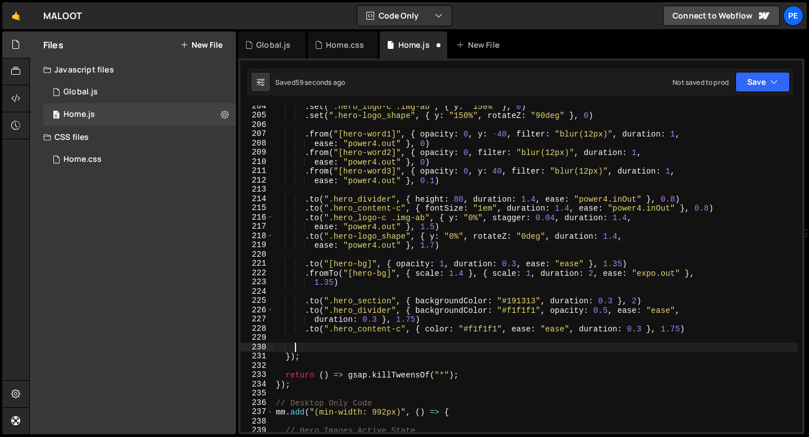
scroll to position [0, 0]
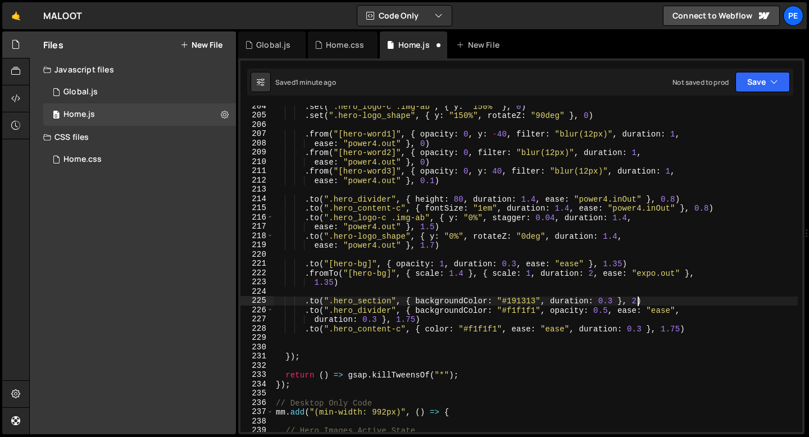
click at [638, 301] on div ". set ( ".hero_logo-c .img-ab" , { y : "150%" } , 0 ) . set ( ".hero-logo_shape…" at bounding box center [536, 274] width 524 height 345
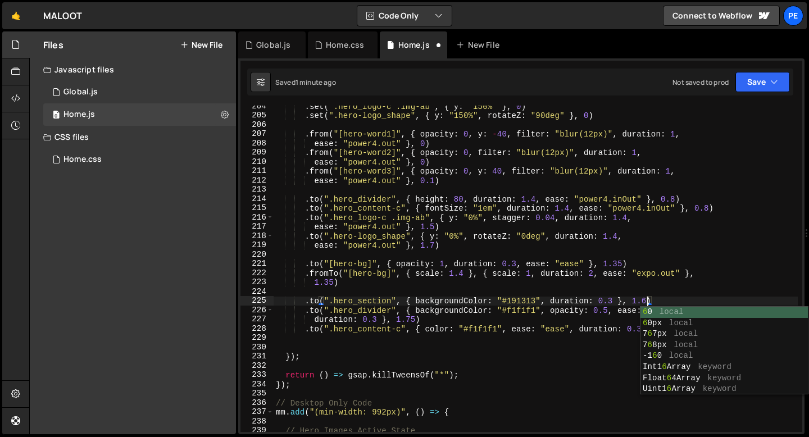
click at [416, 321] on div ". set ( ".hero_logo-c .img-ab" , { y : "150%" } , 0 ) . set ( ".hero-logo_shape…" at bounding box center [536, 274] width 524 height 345
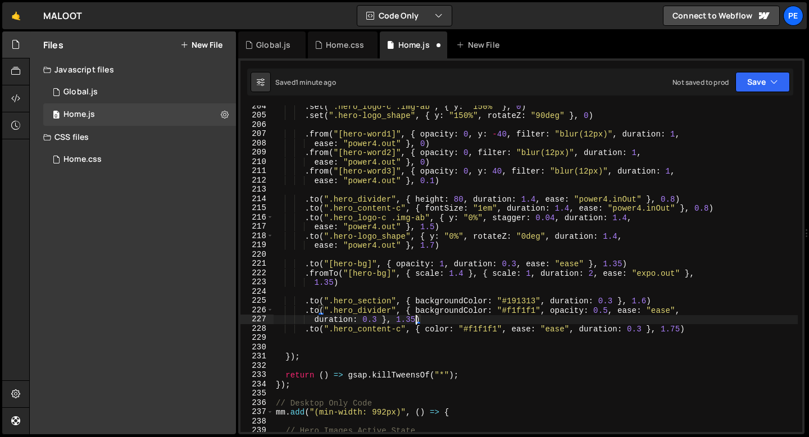
scroll to position [0, 10]
click at [680, 329] on div ". set ( ".hero_logo-c .img-ab" , { y : "150%" } , 0 ) . set ( ".hero-logo_shape…" at bounding box center [536, 274] width 524 height 345
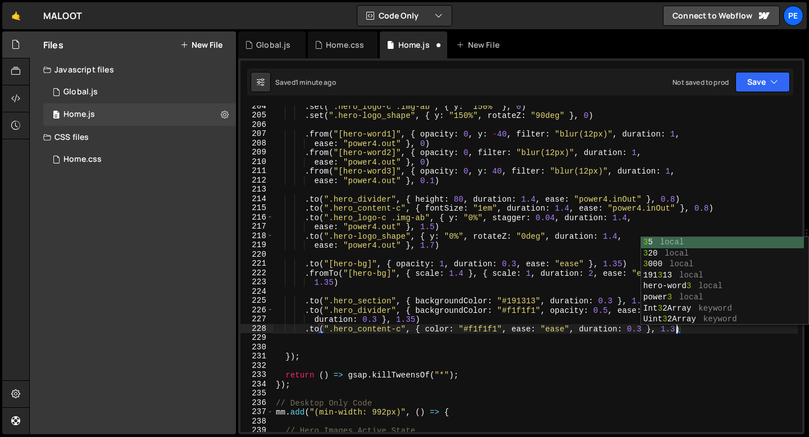
type textarea ".to(".hero_content-c", { color: "#f1f1f1", ease: "ease", duration: 0.3 }, 1.35)"
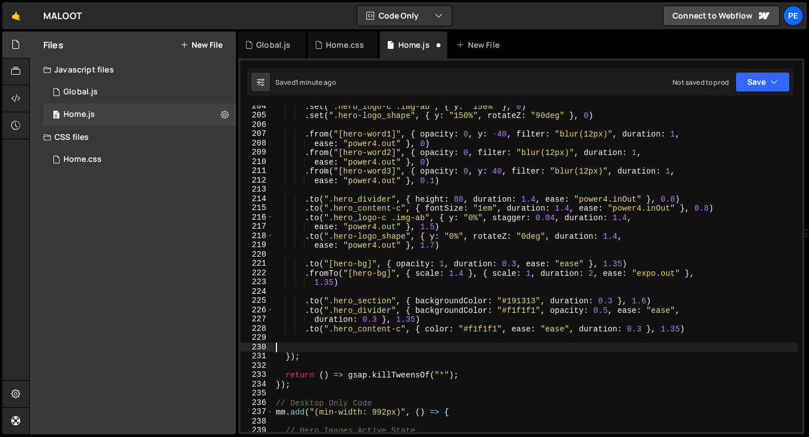
click at [504, 344] on div ". set ( ".hero_logo-c .img-ab" , { y : "150%" } , 0 ) . set ( ".hero-logo_shape…" at bounding box center [536, 274] width 524 height 345
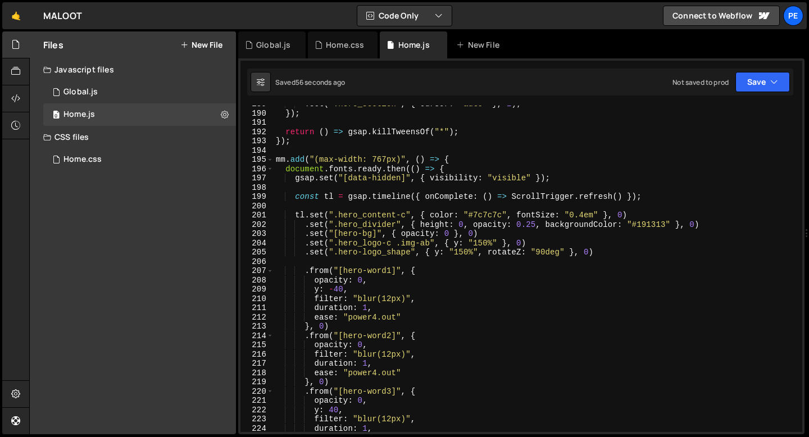
scroll to position [1748, 0]
click at [583, 216] on div ". set ( ".hero_section" , { cursor : "auto" } , 2 ) ; }) ; return ( ) => gsap .…" at bounding box center [536, 273] width 524 height 345
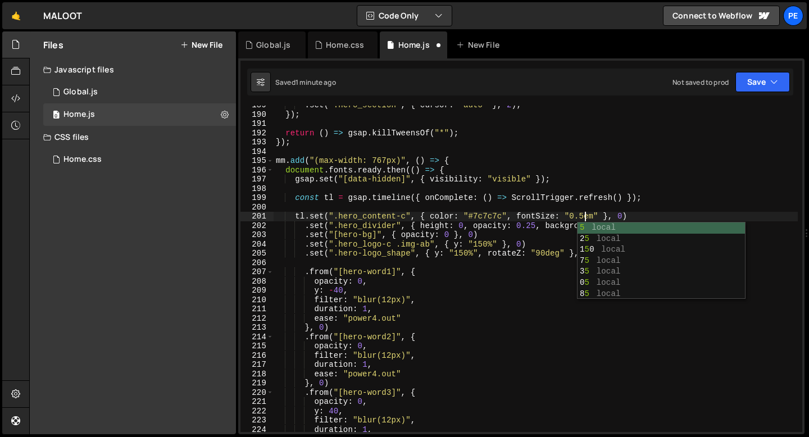
click at [521, 241] on div ". set ( ".hero_section" , { cursor : "auto" } , 2 ) ; }) ; return ( ) => gsap .…" at bounding box center [536, 273] width 524 height 345
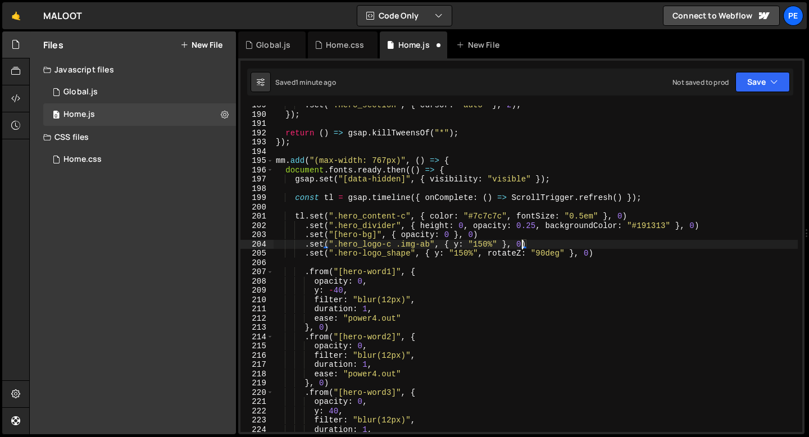
scroll to position [0, 17]
click at [486, 244] on div ". set ( ".hero_section" , { cursor : "auto" } , 2 ) ; }) ; return ( ) => gsap .…" at bounding box center [536, 273] width 524 height 345
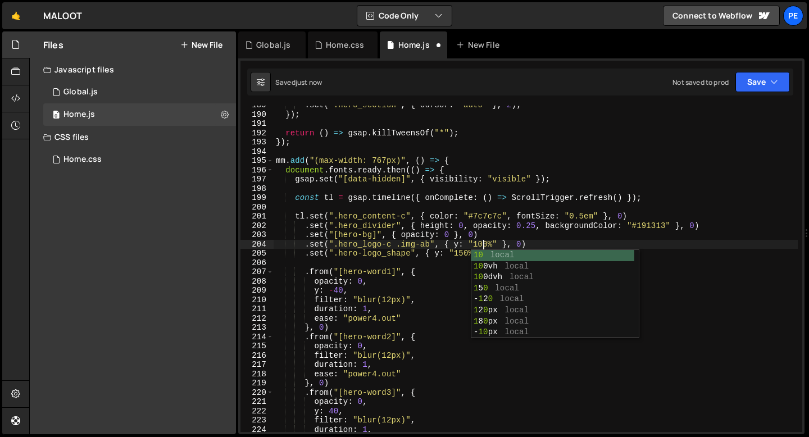
scroll to position [0, 15]
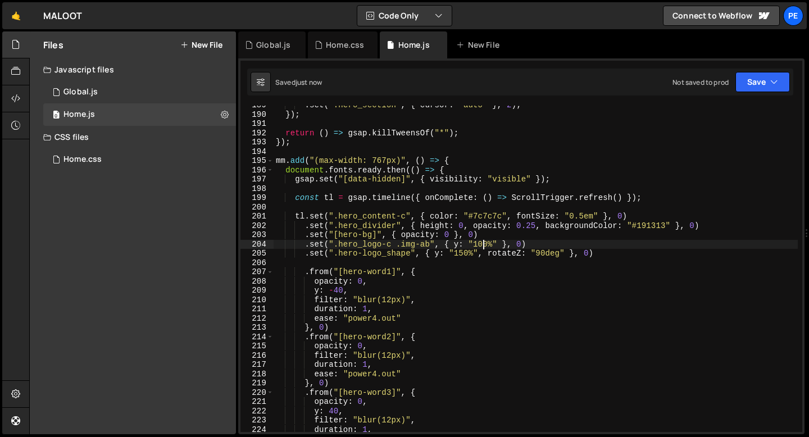
click at [464, 253] on div ". set ( ".hero_section" , { cursor : "auto" } , 2 ) ; }) ; return ( ) => gsap .…" at bounding box center [536, 273] width 524 height 345
type textarea ".set(".hero-logo_shape", { y: "100%", rotateZ: "90deg" }, 0)"
click at [452, 259] on div ". set ( ".hero_section" , { cursor : "auto" } , 2 ) ; }) ; return ( ) => gsap .…" at bounding box center [536, 273] width 524 height 345
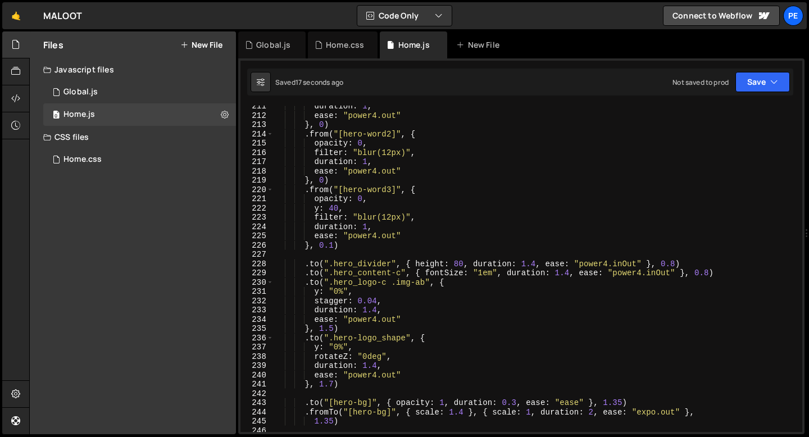
scroll to position [1967, 0]
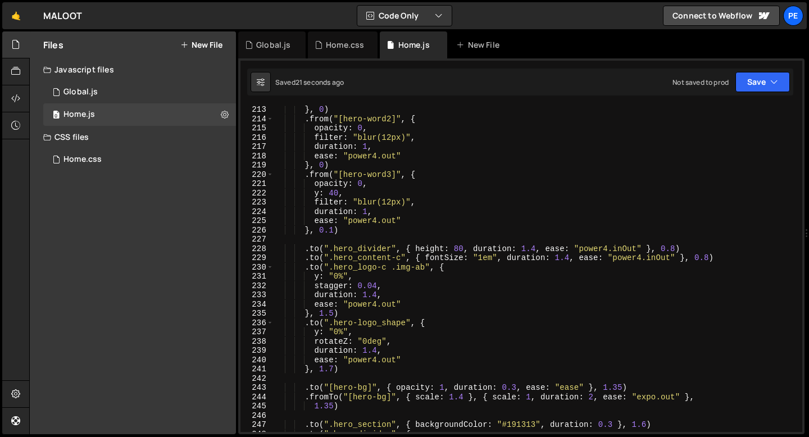
click at [356, 318] on div "} , 0 ) . from ( "[hero-word2]" , { opacity : 0 , filter : "blur(12px)" , durat…" at bounding box center [536, 277] width 524 height 345
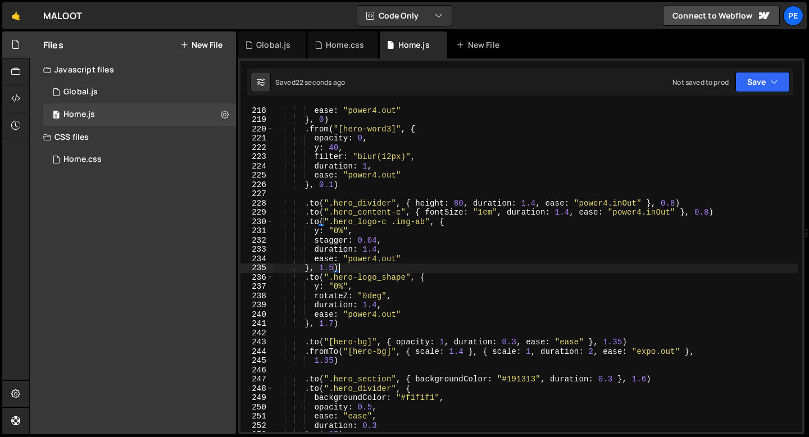
click at [349, 327] on div "duration : 1 , ease : "power4.out" } , 0 ) . from ( "[hero-word3]" , { opacity …" at bounding box center [536, 269] width 524 height 345
type textarea "}, 1.7)"
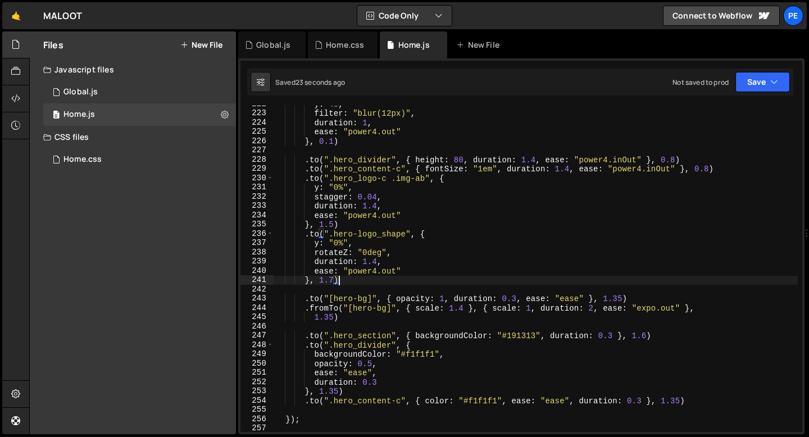
scroll to position [2056, 0]
click at [346, 322] on div "y : 40 , filter : "blur(12px)" , duration : 1 , ease : "power4.out" } , 0.1 ) .…" at bounding box center [536, 271] width 524 height 345
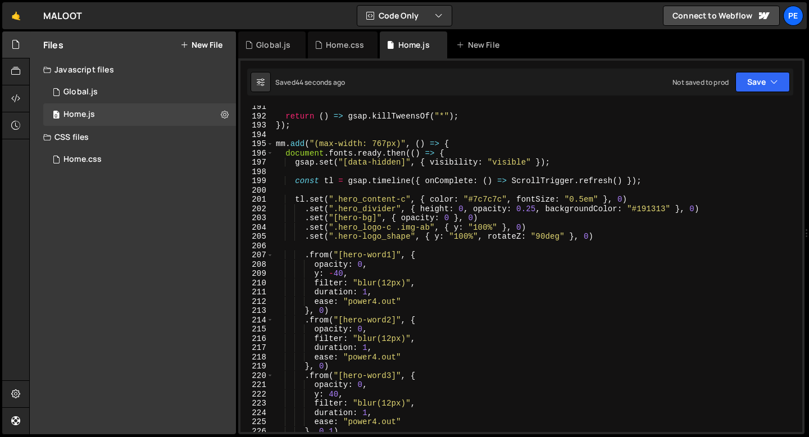
scroll to position [1765, 0]
click at [440, 244] on div "return ( ) => gsap . killTweensOf ( "*" ) ; }) ; mm . add ( "(max-width: 767px)…" at bounding box center [536, 274] width 524 height 345
click at [521, 227] on div "return ( ) => gsap . killTweensOf ( "*" ) ; }) ; mm . add ( "(max-width: 767px)…" at bounding box center [536, 274] width 524 height 345
click at [528, 228] on div "return ( ) => gsap . killTweensOf ( "*" ) ; }) ; mm . add ( "(max-width: 767px)…" at bounding box center [536, 274] width 524 height 345
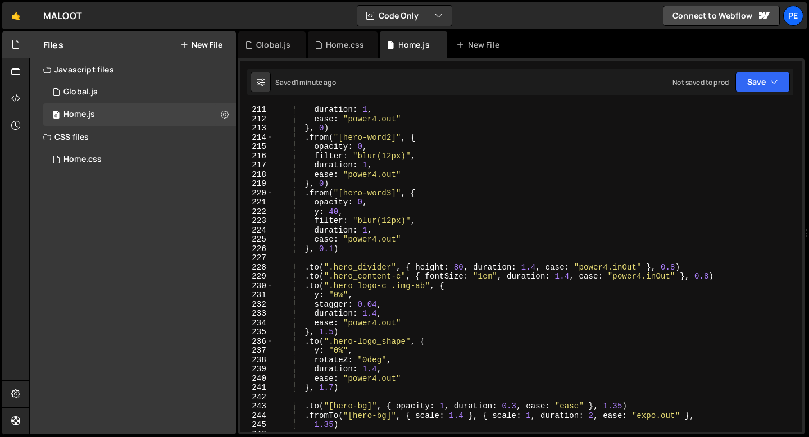
scroll to position [1989, 0]
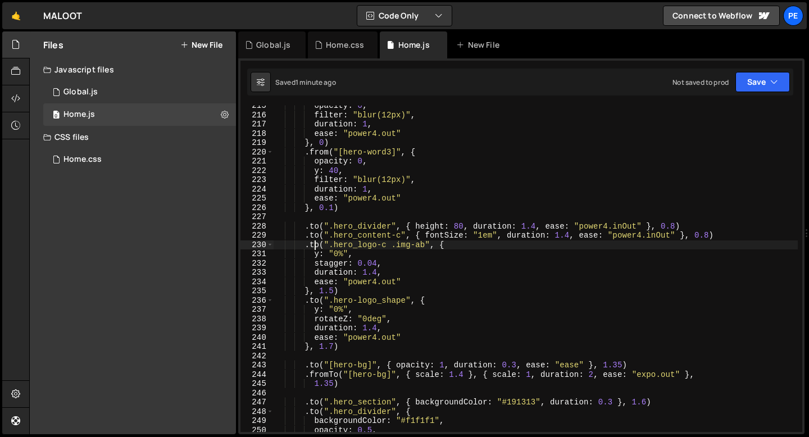
click at [316, 245] on div "opacity : 0 , filter : "blur(12px)" , duration : 1 , ease : "power4.out" } , 0 …" at bounding box center [536, 273] width 524 height 345
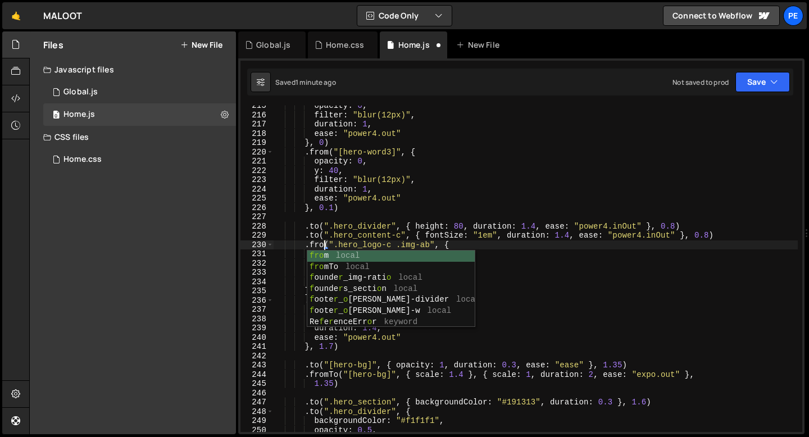
scroll to position [0, 3]
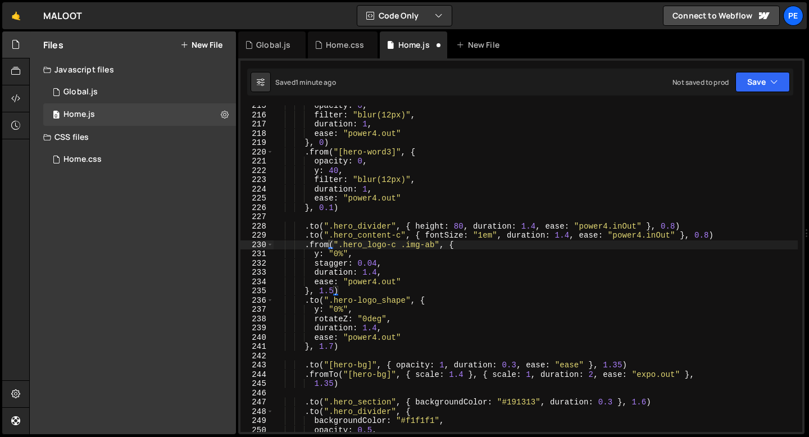
click at [384, 250] on body "Projects [GEOGRAPHIC_DATA] Blog Pe Your current team is [PERSON_NAME] Projects …" at bounding box center [404, 218] width 809 height 437
click at [336, 254] on div "opacity : 0 , filter : "blur(12px)" , duration : 1 , ease : "power4.out" } , 0 …" at bounding box center [536, 273] width 524 height 345
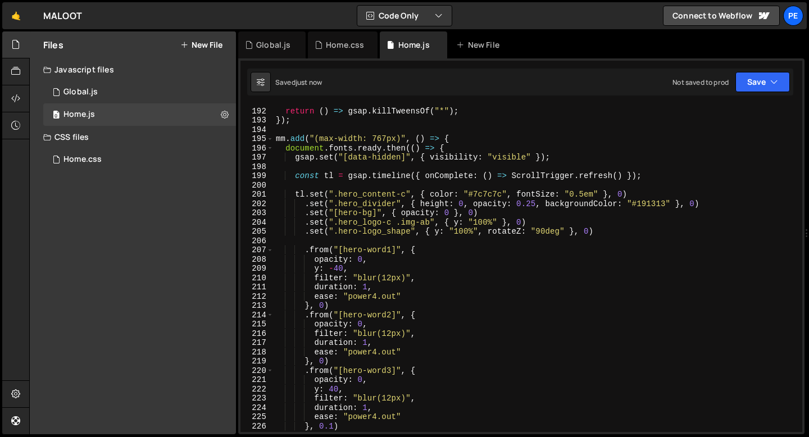
scroll to position [1763, 0]
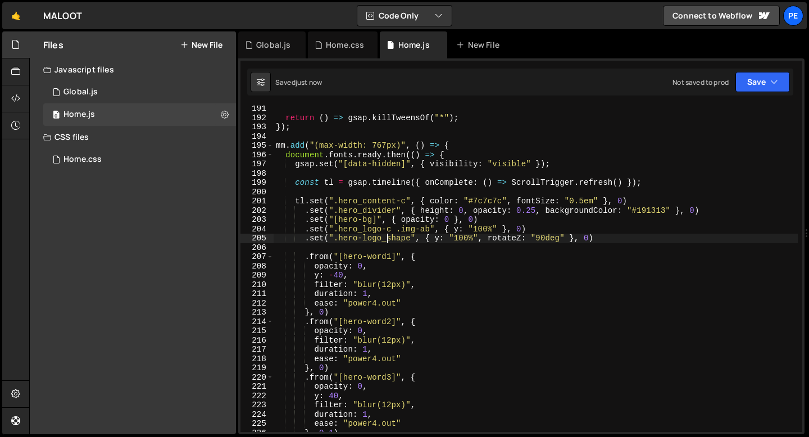
click at [388, 241] on div "return ( ) => gsap . killTweensOf ( "*" ) ; }) ; mm . add ( "(max-width: 767px)…" at bounding box center [536, 276] width 524 height 345
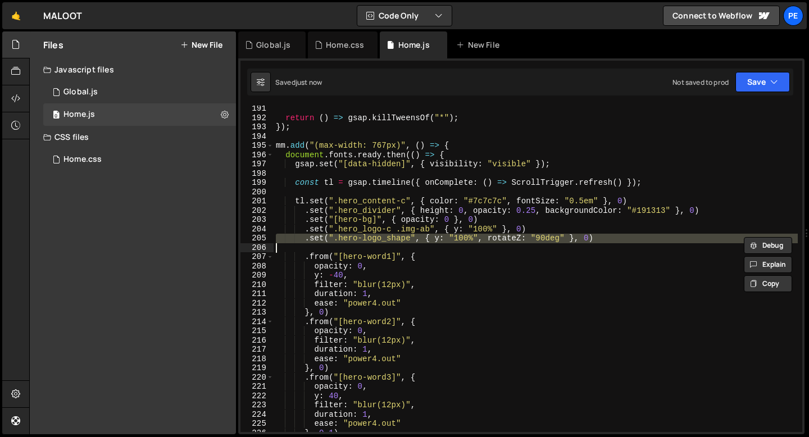
click at [388, 241] on div "return ( ) => gsap . killTweensOf ( "*" ) ; }) ; mm . add ( "(max-width: 767px)…" at bounding box center [536, 276] width 524 height 345
click at [417, 231] on div "return ( ) => gsap . killTweensOf ( "*" ) ; }) ; mm . add ( "(max-width: 767px)…" at bounding box center [536, 276] width 524 height 345
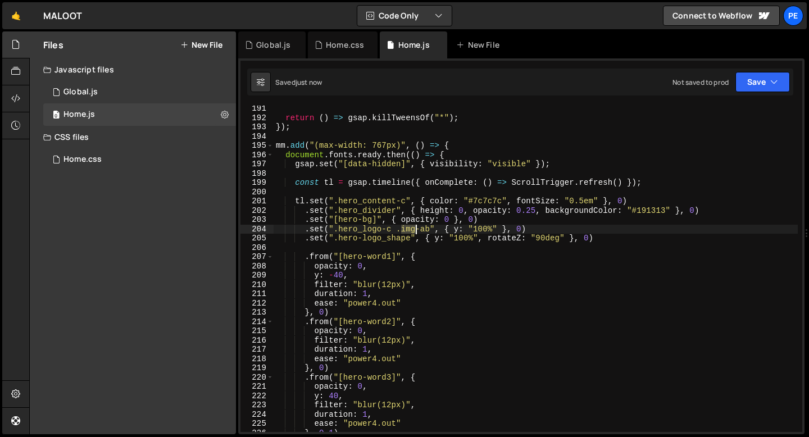
click at [417, 231] on div "return ( ) => gsap . killTweensOf ( "*" ) ; }) ; mm . add ( "(max-width: 767px)…" at bounding box center [536, 276] width 524 height 345
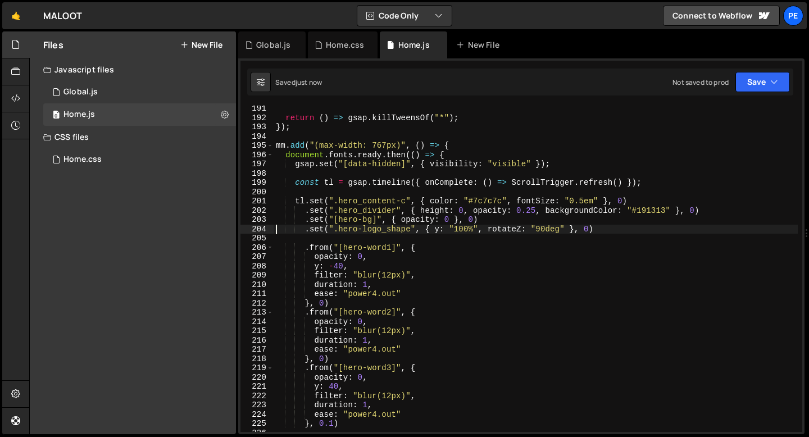
click at [458, 232] on div "return ( ) => gsap . killTweensOf ( "*" ) ; }) ; mm . add ( "(max-width: 767px)…" at bounding box center [536, 276] width 524 height 345
type textarea ".set(".hero-logo_shape", { y: "-100%", rotateZ: "90deg" }, 0)"
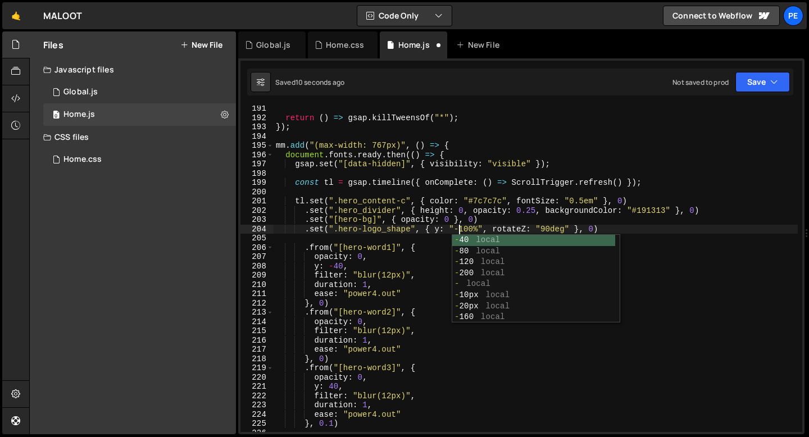
scroll to position [0, 12]
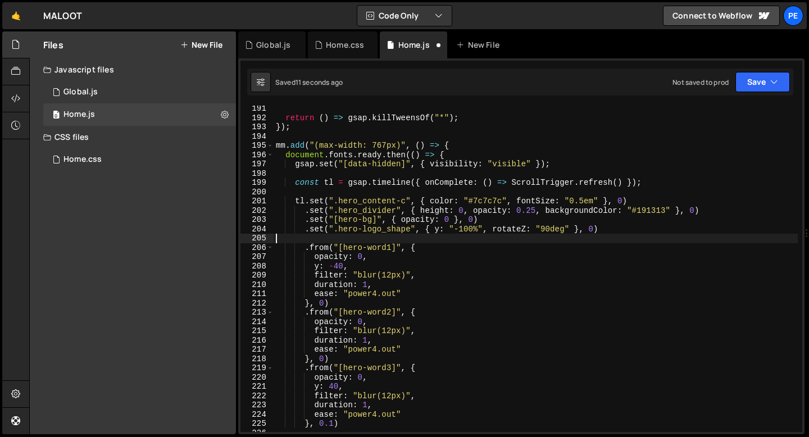
click at [404, 242] on div "return ( ) => gsap . killTweensOf ( "*" ) ; }) ; mm . add ( "(max-width: 767px)…" at bounding box center [536, 276] width 524 height 345
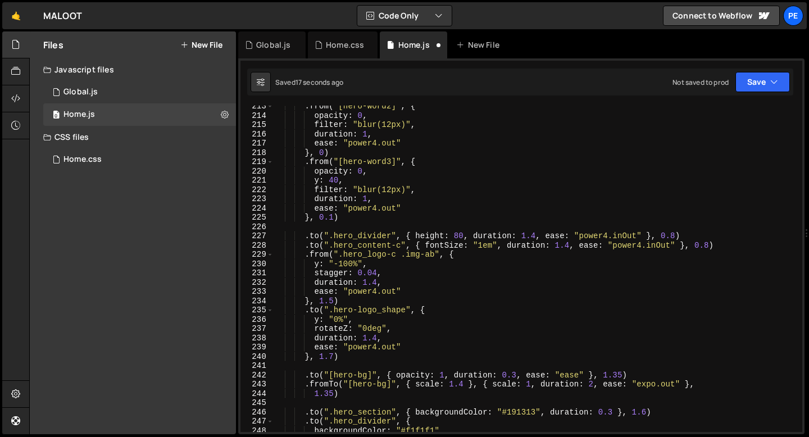
scroll to position [1970, 0]
click at [340, 263] on div ". from ( "[hero-word2]" , { opacity : 0 , filter : "blur(12px)" , duration : 1 …" at bounding box center [536, 274] width 524 height 345
click at [369, 265] on div ". from ( "[hero-word2]" , { opacity : 0 , filter : "blur(12px)" , duration : 1 …" at bounding box center [536, 274] width 524 height 345
click at [391, 270] on div ". from ( "[hero-word2]" , { opacity : 0 , filter : "blur(12px)" , duration : 1 …" at bounding box center [536, 274] width 524 height 345
click at [384, 282] on div ". from ( "[hero-word2]" , { opacity : 0 , filter : "blur(12px)" , duration : 1 …" at bounding box center [536, 274] width 524 height 345
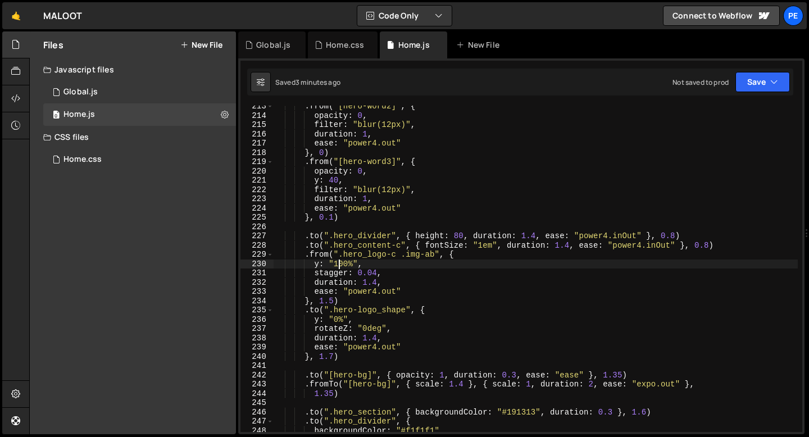
click at [341, 264] on div ". from ( "[hero-word2]" , { opacity : 0 , filter : "blur(12px)" , duration : 1 …" at bounding box center [536, 274] width 524 height 345
click at [369, 264] on div ". from ( "[hero-word2]" , { opacity : 0 , filter : "blur(12px)" , duration : 1 …" at bounding box center [536, 274] width 524 height 345
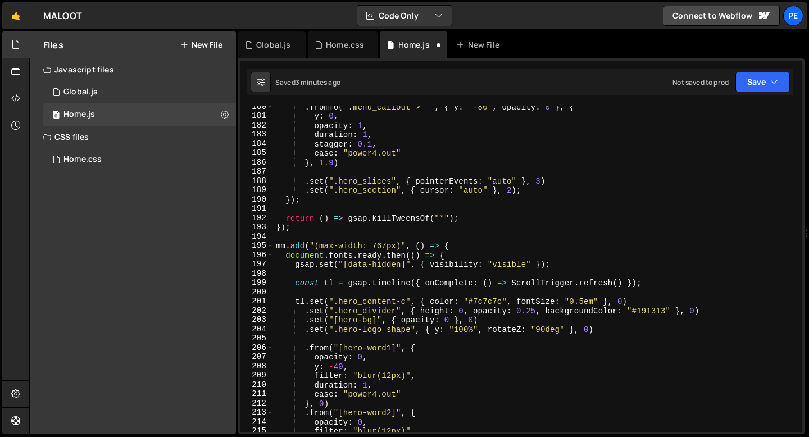
scroll to position [1690, 0]
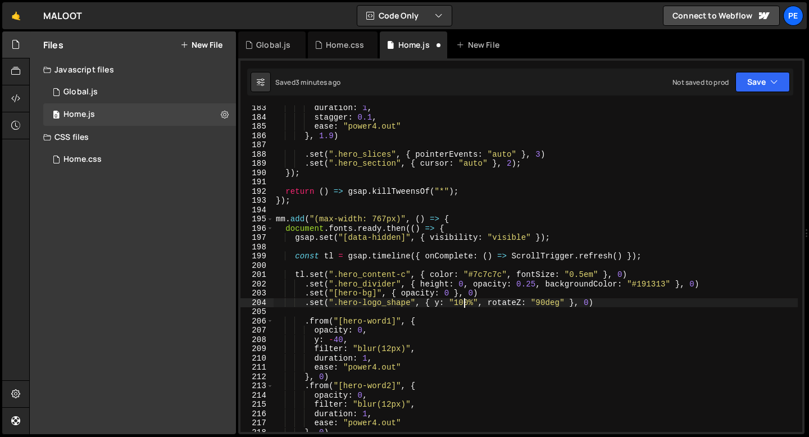
click at [463, 305] on div "duration : 1 , stagger : 0.1 , ease : "power4.out" } , 1.9 ) . set ( ".hero_sli…" at bounding box center [536, 275] width 524 height 345
type textarea ".set(".hero-logo_shape", { y: "150%", rotateZ: "90deg" }, 0)"
click at [463, 309] on div "duration : 1 , stagger : 0.1 , ease : "power4.out" } , 1.9 ) . set ( ".hero_sli…" at bounding box center [536, 275] width 524 height 345
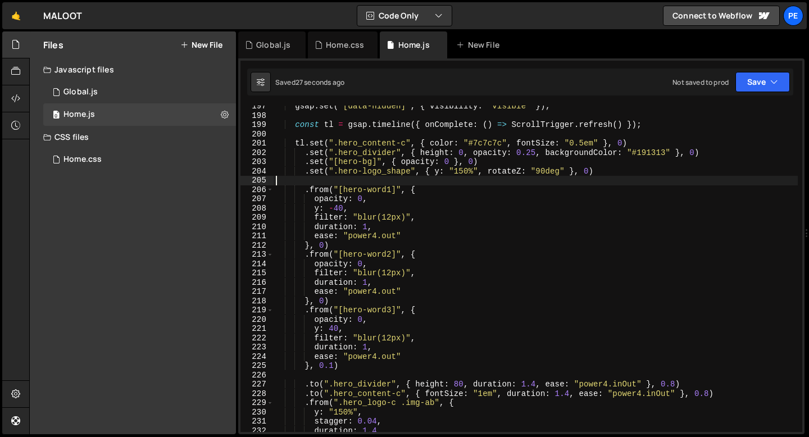
scroll to position [1822, 0]
click at [364, 179] on div "gsap . set ( "[data-hidden]" , { visibility : "visible" }) ; const tl = gsap . …" at bounding box center [536, 274] width 524 height 345
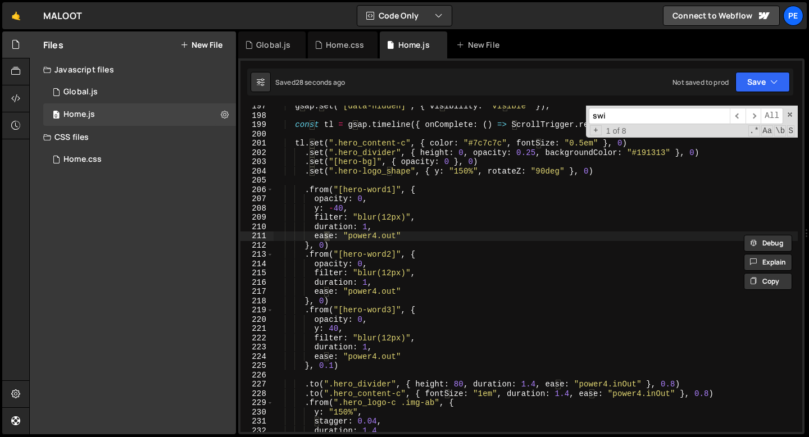
scroll to position [5114, 0]
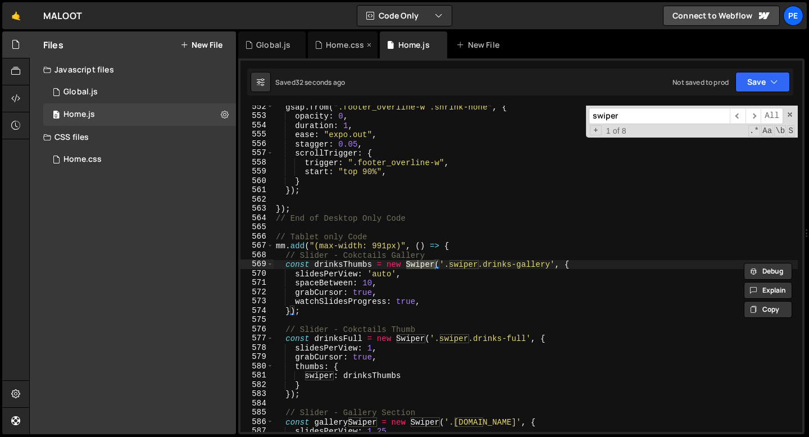
type input "swiper"
click at [336, 39] on div "Home.css" at bounding box center [345, 44] width 38 height 11
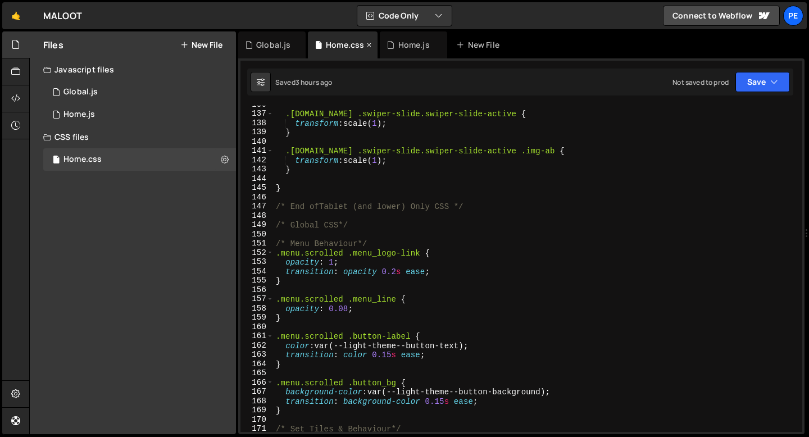
scroll to position [1257, 0]
click at [359, 188] on div ".[DOMAIN_NAME] .[DOMAIN_NAME] { transform : scale( 1 ) ; } .[DOMAIN_NAME] .[DOM…" at bounding box center [536, 272] width 524 height 345
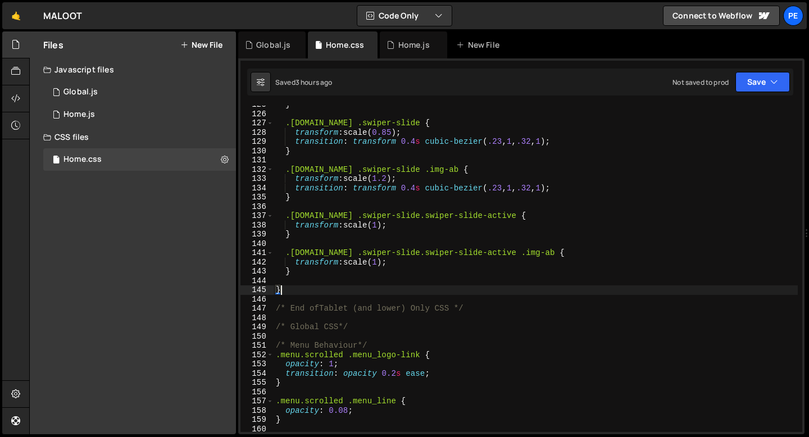
scroll to position [1156, 0]
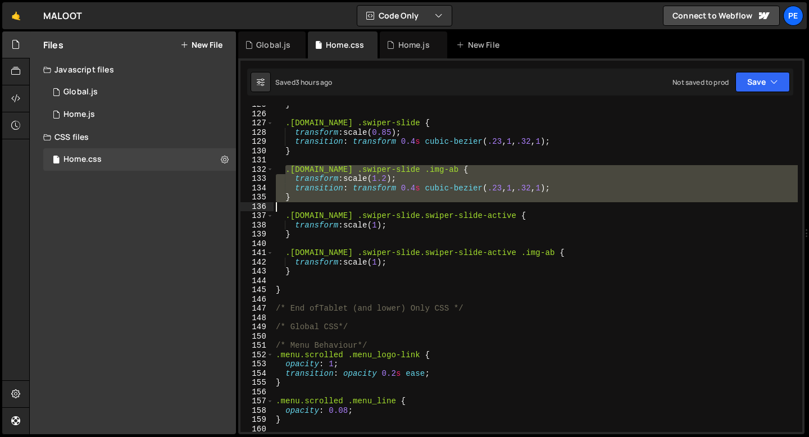
drag, startPoint x: 287, startPoint y: 168, endPoint x: 319, endPoint y: 203, distance: 47.3
click at [319, 203] on div "} .[DOMAIN_NAME] .swiper-slide { transform : scale( 0.85 ) ; transition : trans…" at bounding box center [536, 272] width 524 height 345
type textarea "}"
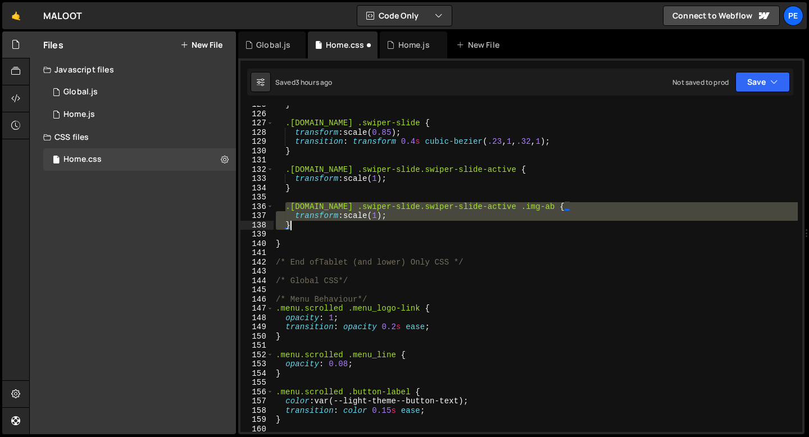
drag, startPoint x: 285, startPoint y: 202, endPoint x: 301, endPoint y: 223, distance: 26.0
click at [301, 223] on div "} .[DOMAIN_NAME] .swiper-slide { transform : scale( 0.85 ) ; transition : trans…" at bounding box center [536, 272] width 524 height 345
type textarea "transform: scale(1); }"
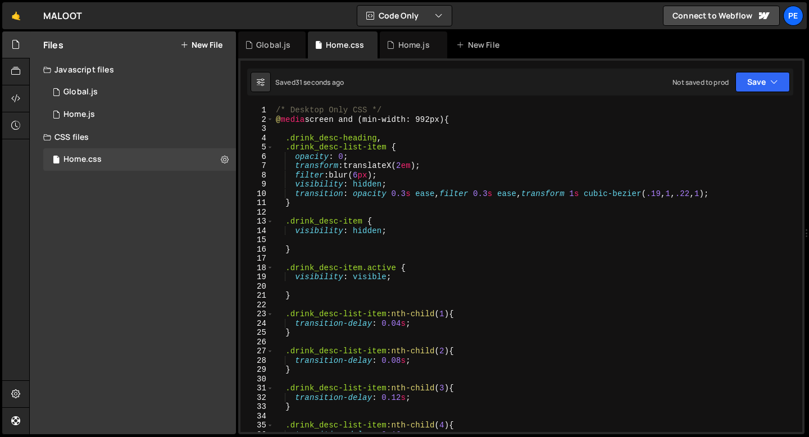
scroll to position [0, 0]
click at [308, 218] on div "/* Desktop Only CSS */ @ media screen and (min-width: 992px) { .drink_desc-head…" at bounding box center [536, 278] width 524 height 345
type textarea ".drink_desc-item {"
click at [291, 211] on div "/* Desktop Only CSS */ @ media screen and (min-width: 992px) { .drink_desc-head…" at bounding box center [536, 278] width 524 height 345
